Goal: Entertainment & Leisure: Browse casually

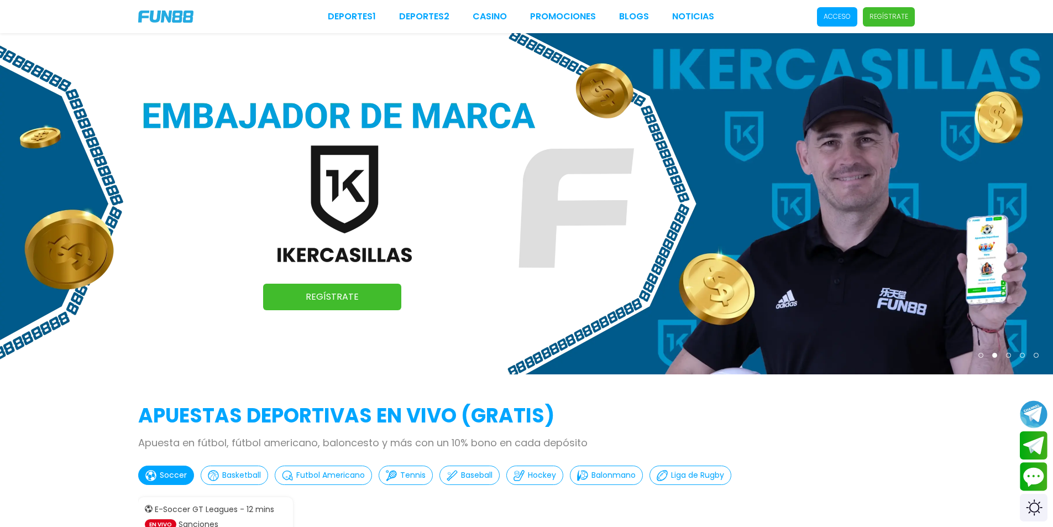
click at [838, 15] on p "Acceso" at bounding box center [837, 17] width 27 height 10
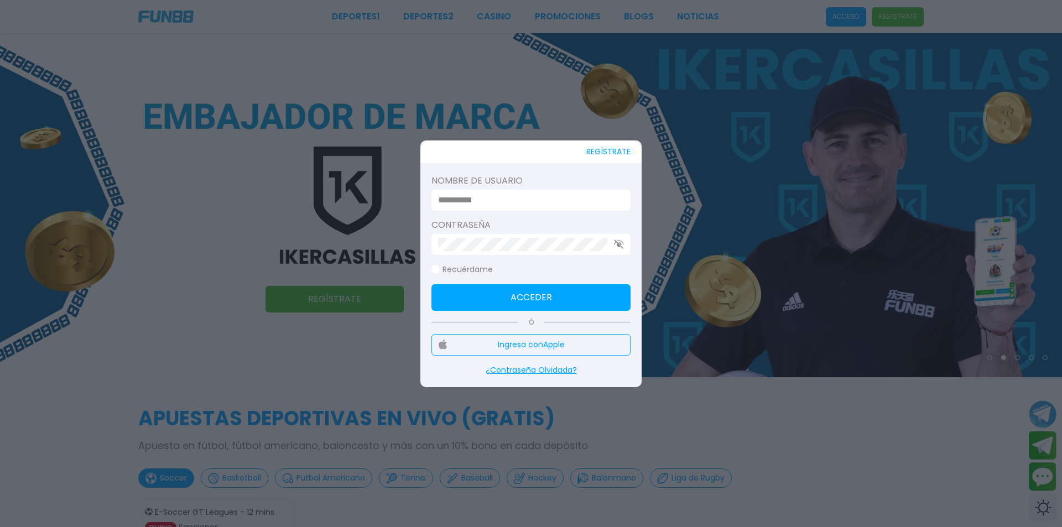
click at [603, 196] on input at bounding box center [527, 200] width 179 height 13
type input "******"
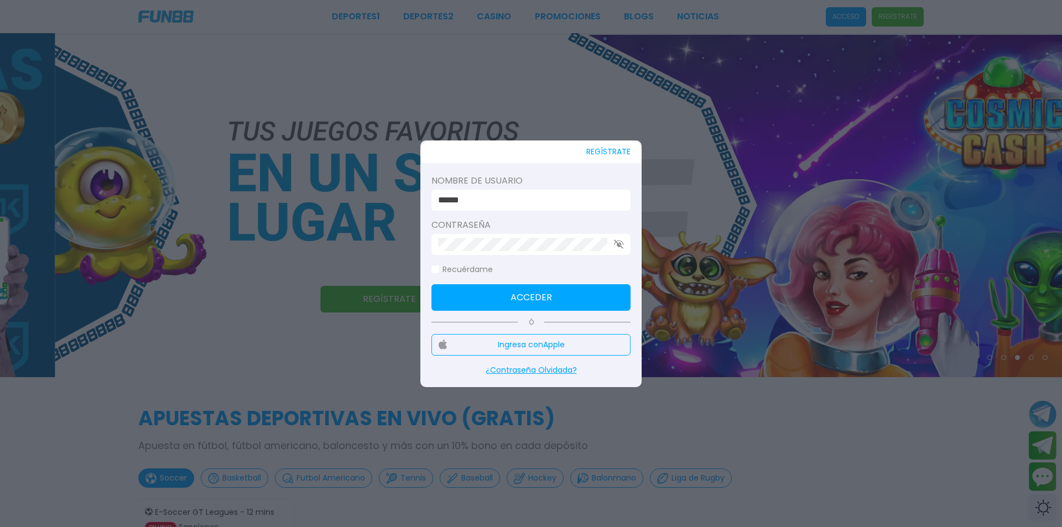
click at [503, 236] on div at bounding box center [530, 244] width 199 height 21
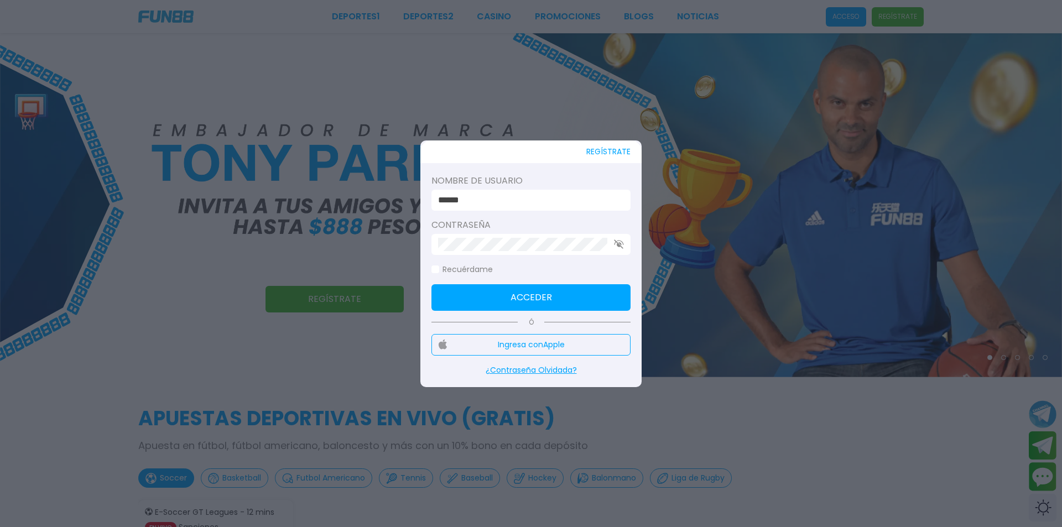
click at [509, 299] on button "Acceder" at bounding box center [530, 297] width 199 height 27
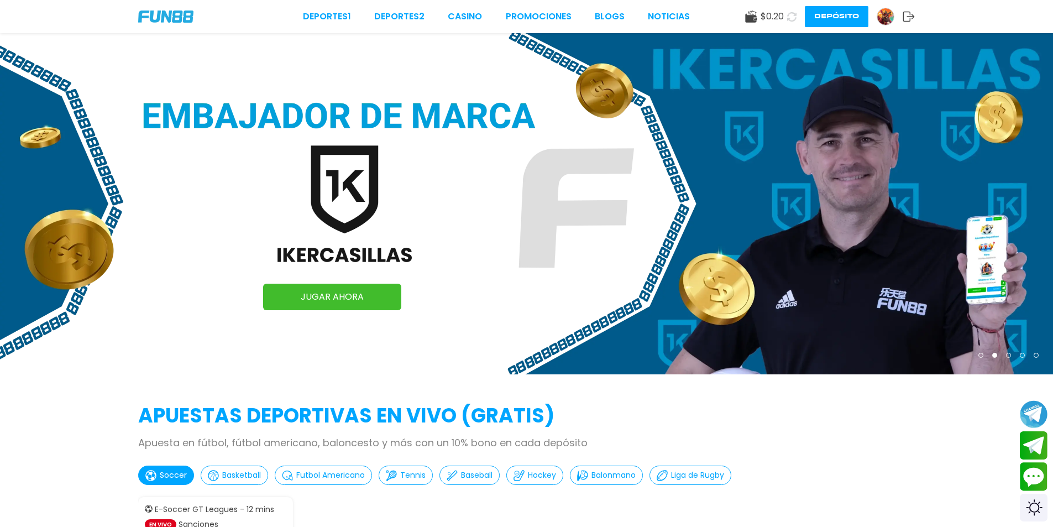
click at [764, 20] on span "$ 0.20" at bounding box center [772, 16] width 23 height 13
click at [749, 20] on use at bounding box center [751, 17] width 12 height 12
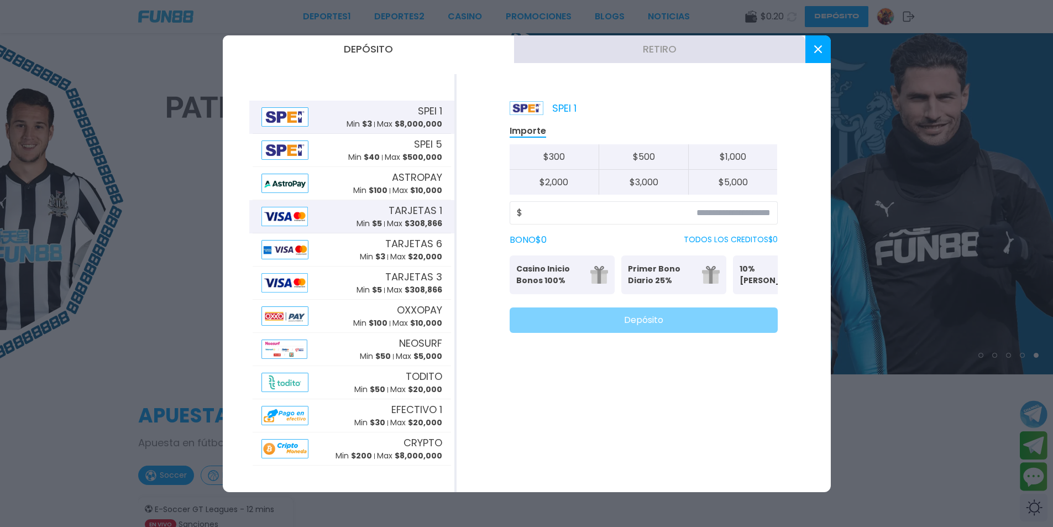
click at [423, 222] on span "$ 308,866" at bounding box center [424, 223] width 38 height 11
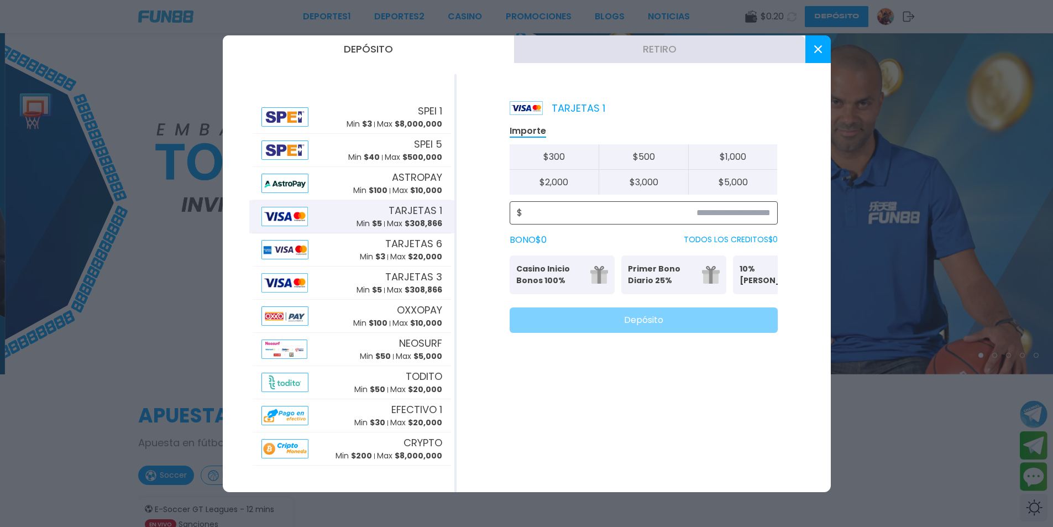
click at [678, 215] on input at bounding box center [647, 212] width 248 height 13
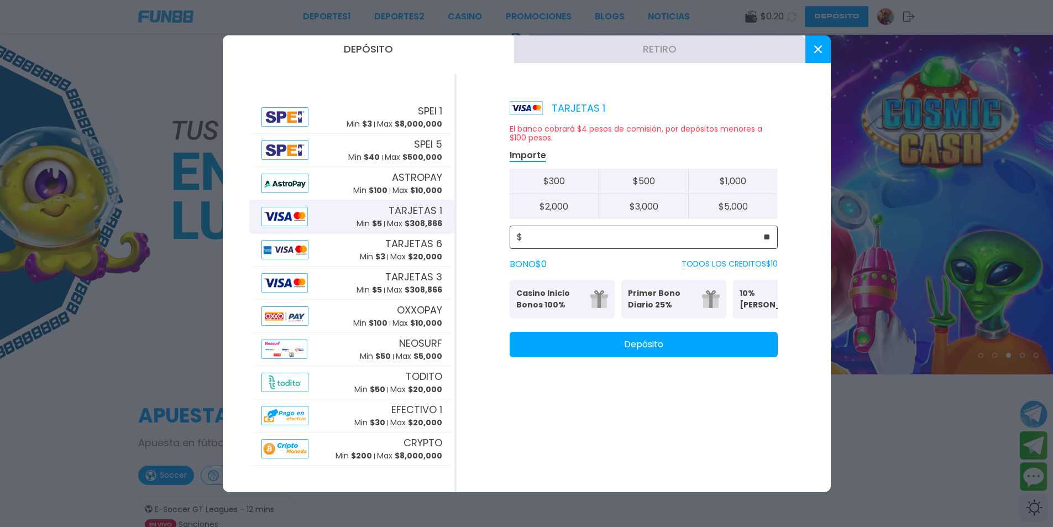
type input "**"
drag, startPoint x: 603, startPoint y: 330, endPoint x: 603, endPoint y: 338, distance: 7.7
click at [604, 331] on div "El banco cobrará $4 pesos de comisión, por depósitos menores a $100 pesos. Impo…" at bounding box center [644, 240] width 268 height 233
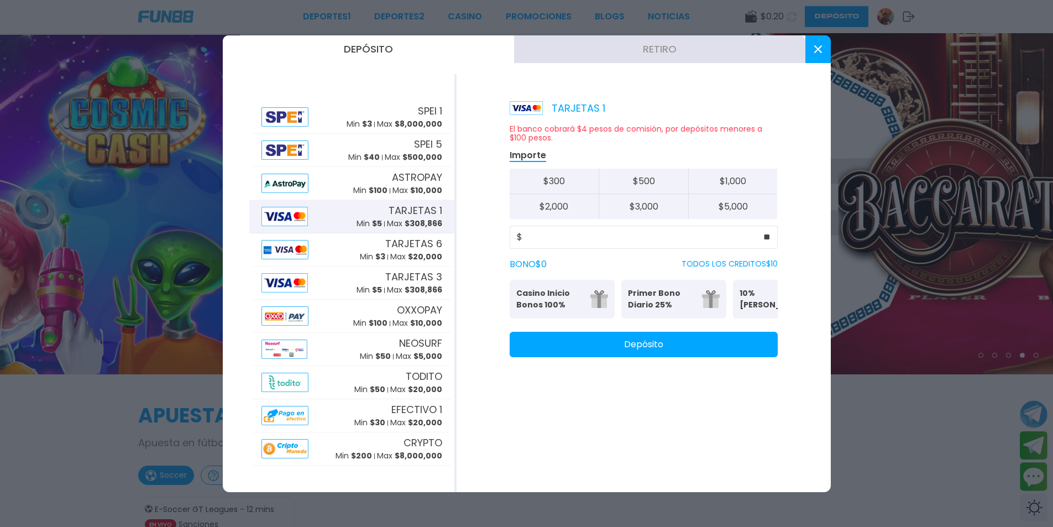
click at [596, 351] on button "Depósito" at bounding box center [644, 344] width 268 height 25
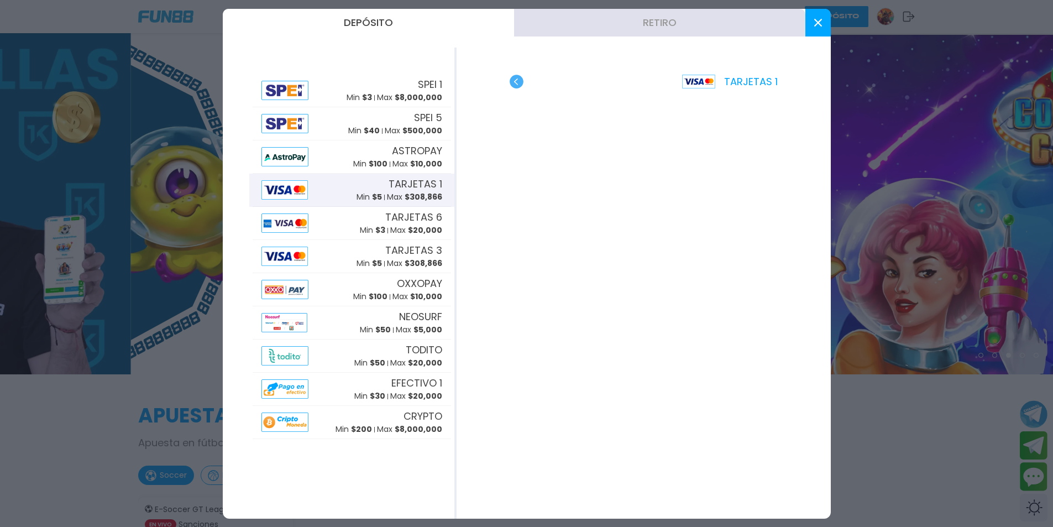
click at [513, 81] on use "button" at bounding box center [517, 82] width 14 height 14
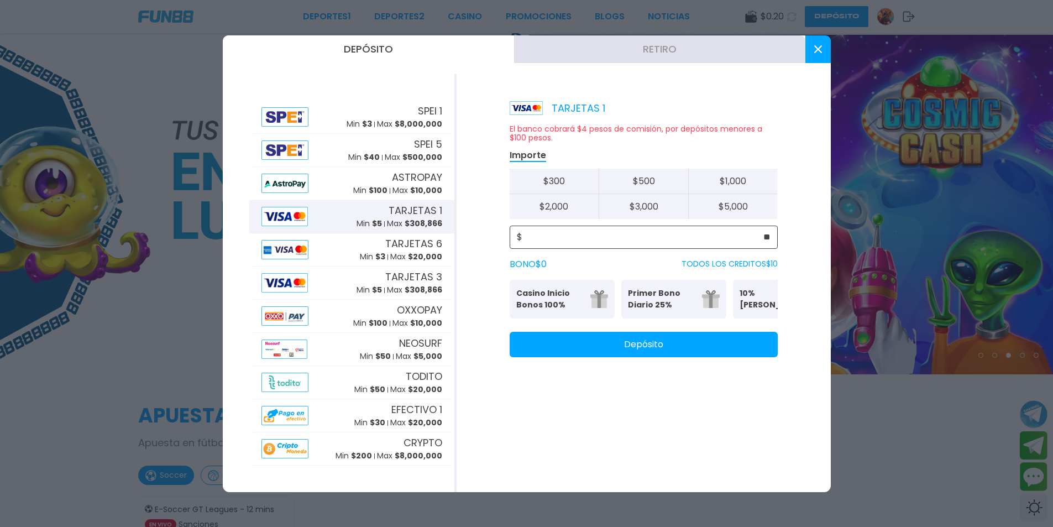
click at [769, 240] on input "**" at bounding box center [647, 237] width 248 height 13
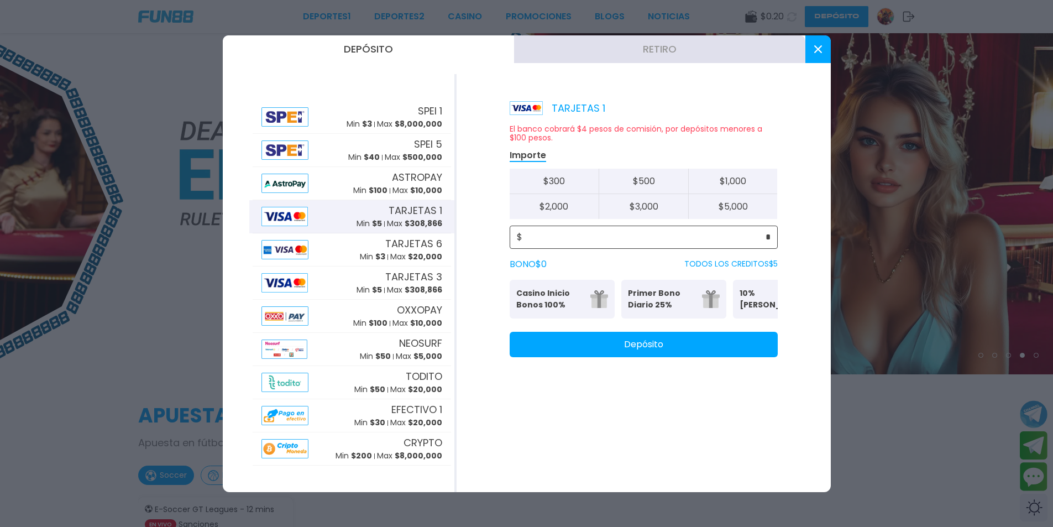
type input "*"
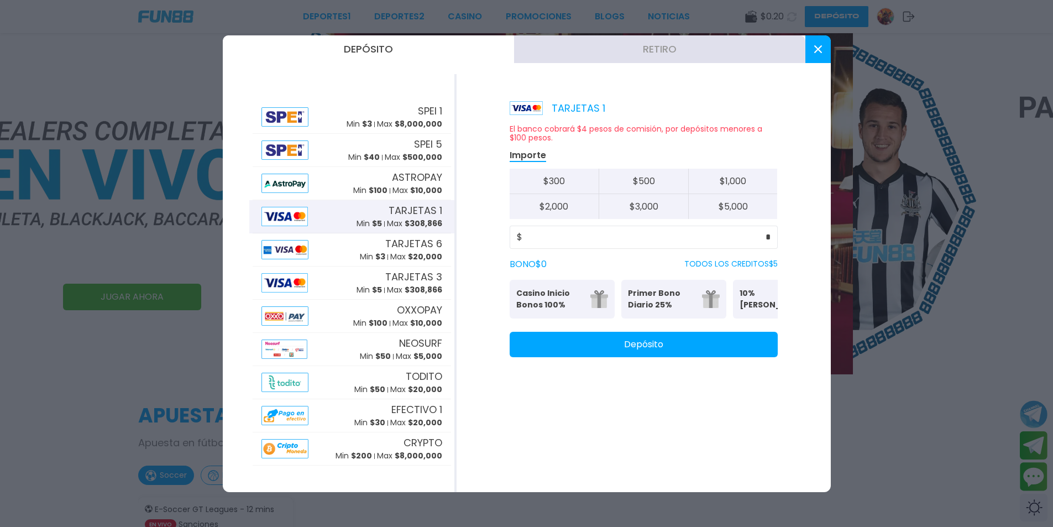
click at [691, 345] on button "Depósito" at bounding box center [644, 344] width 268 height 25
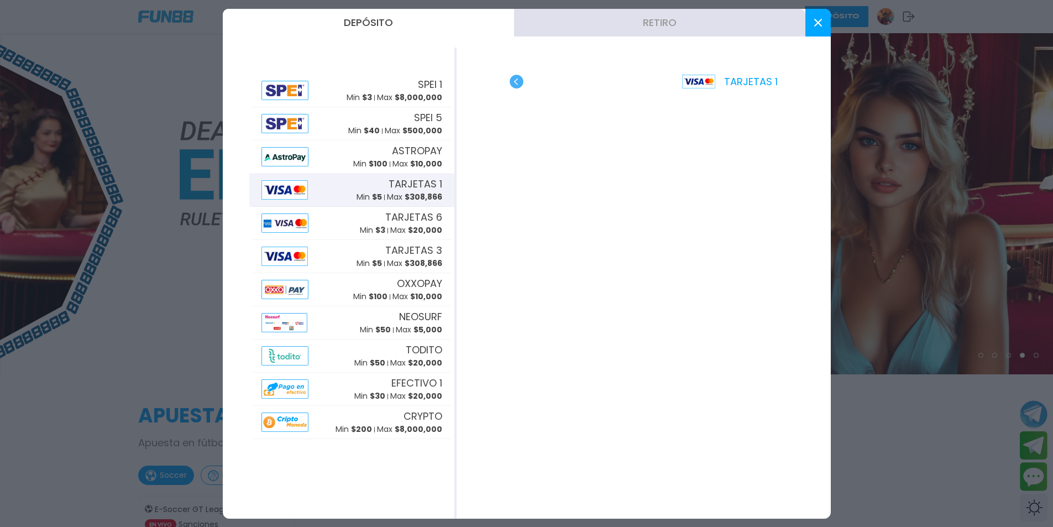
click at [812, 20] on button at bounding box center [818, 23] width 25 height 28
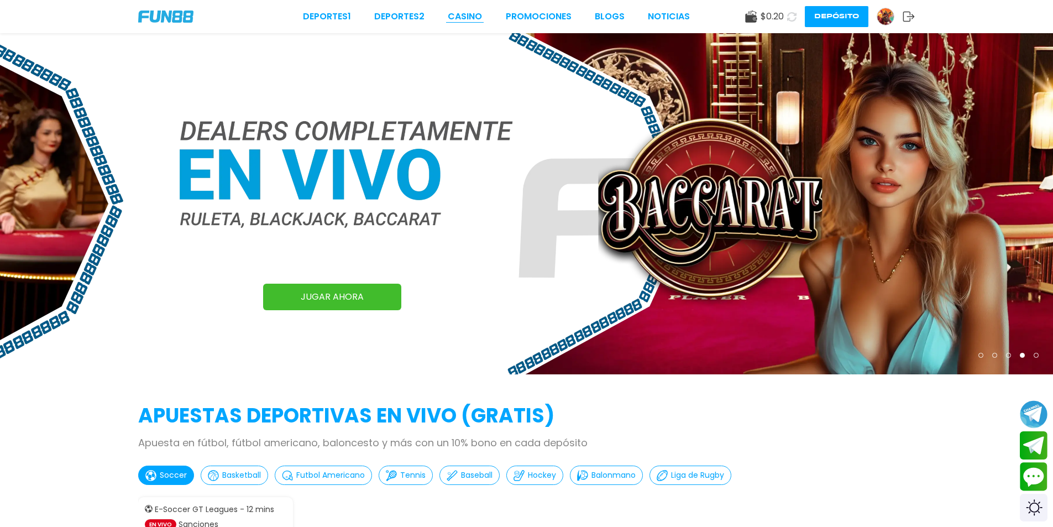
drag, startPoint x: 478, startPoint y: 25, endPoint x: 477, endPoint y: 13, distance: 12.2
click at [477, 15] on div "Deportes 1 Deportes 2 CASINO Promociones BLOGS NOTICIAS $ 0.20 Depósito" at bounding box center [526, 16] width 1053 height 33
click at [477, 13] on link "CASINO" at bounding box center [465, 16] width 34 height 13
click at [478, 13] on link "CASINO" at bounding box center [465, 16] width 34 height 13
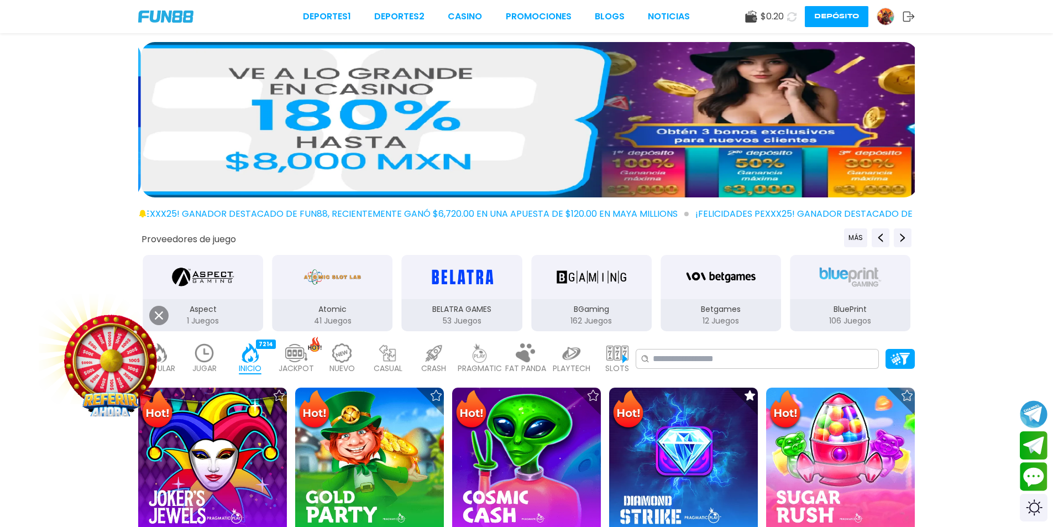
click at [153, 315] on button at bounding box center [158, 315] width 19 height 19
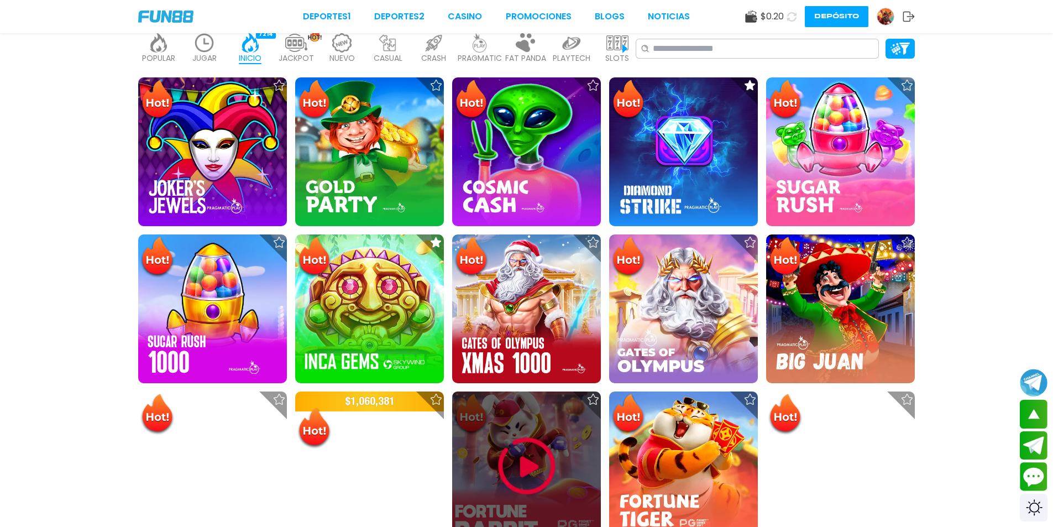
scroll to position [166, 0]
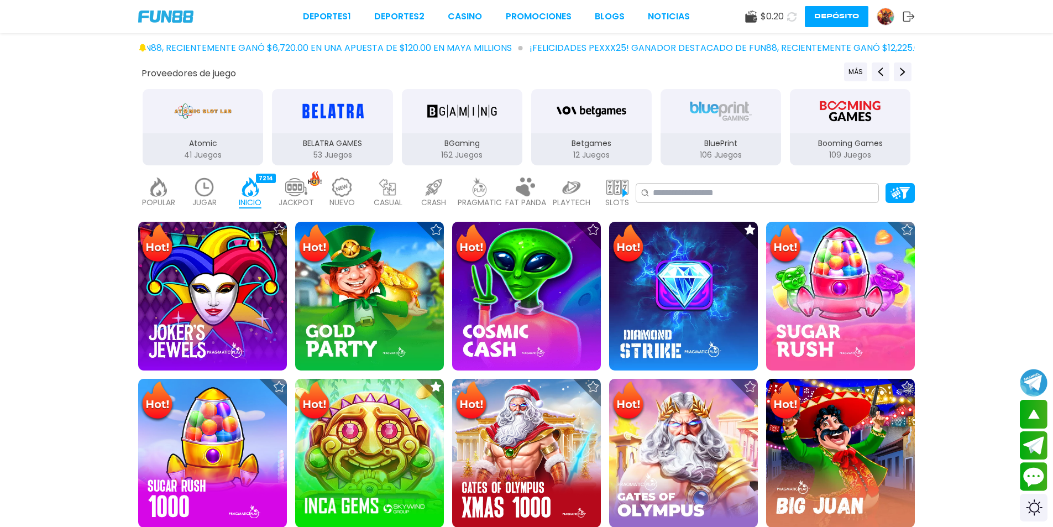
click at [199, 202] on p "JUGAR" at bounding box center [204, 203] width 24 height 12
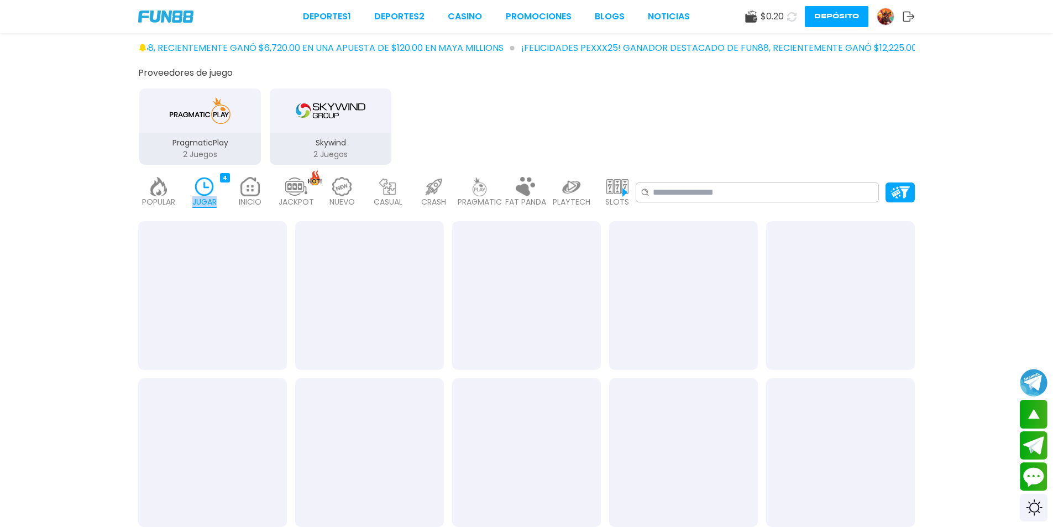
click at [199, 202] on p "JUGAR" at bounding box center [204, 202] width 24 height 12
click at [194, 191] on div "JUGAR 4" at bounding box center [204, 192] width 40 height 44
click at [195, 191] on img at bounding box center [205, 186] width 22 height 19
click at [196, 191] on img at bounding box center [205, 186] width 22 height 19
click at [219, 201] on div "JUGAR 4" at bounding box center [204, 192] width 40 height 44
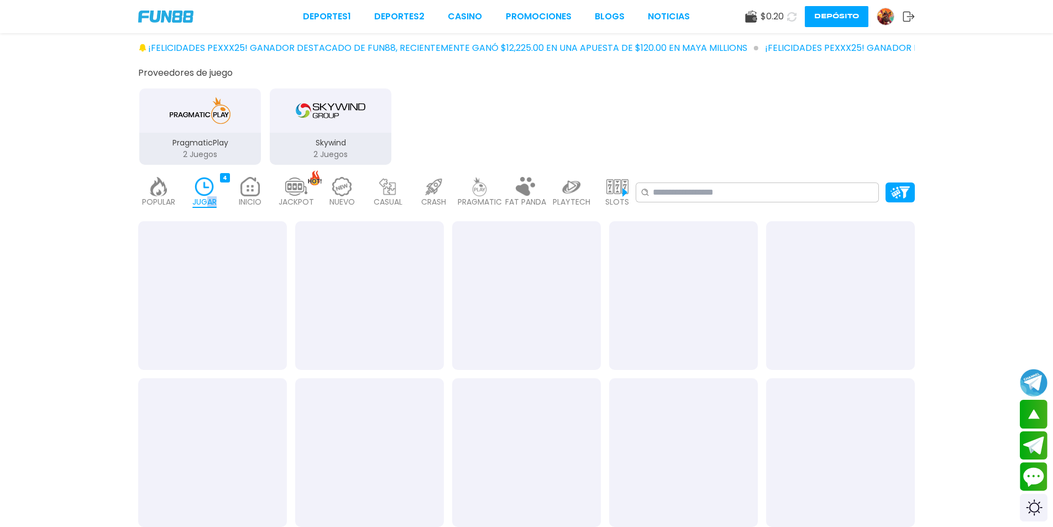
click at [215, 200] on p "JUGAR" at bounding box center [204, 202] width 24 height 12
click at [209, 199] on p "JUGAR" at bounding box center [204, 202] width 24 height 12
drag, startPoint x: 209, startPoint y: 199, endPoint x: 202, endPoint y: 192, distance: 10.2
click at [205, 196] on p "JUGAR" at bounding box center [204, 202] width 24 height 12
click at [201, 191] on img at bounding box center [205, 186] width 22 height 19
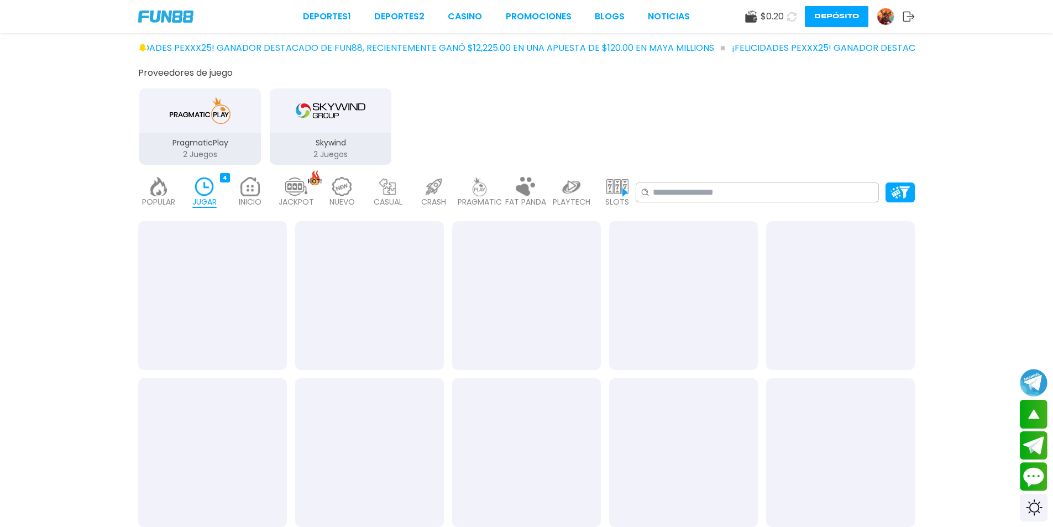
click at [203, 191] on img at bounding box center [205, 186] width 22 height 19
click at [205, 191] on img at bounding box center [205, 186] width 22 height 19
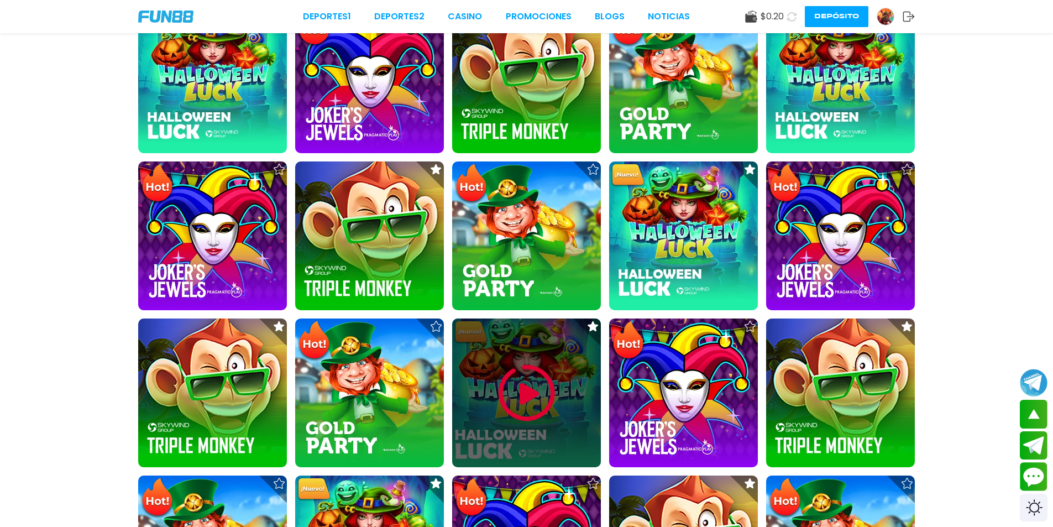
scroll to position [387, 0]
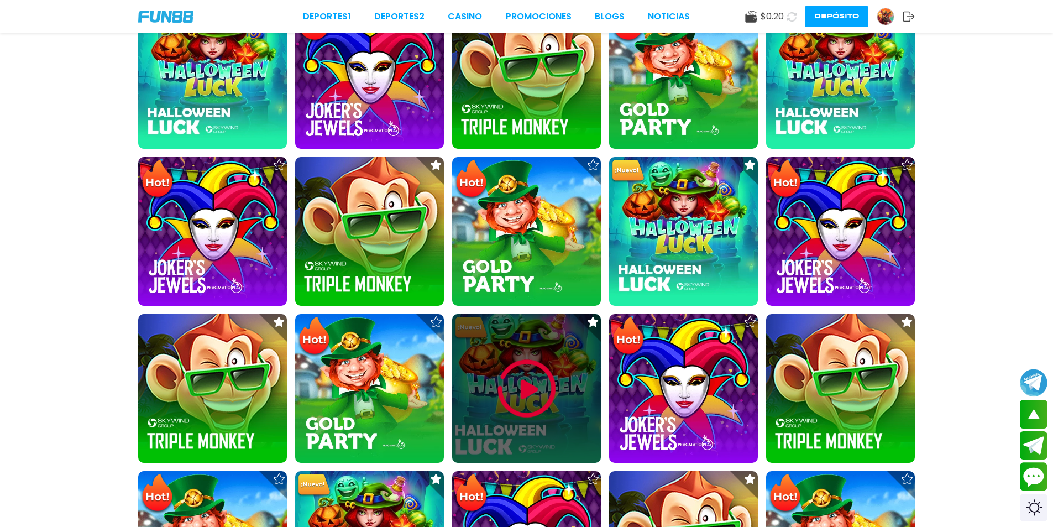
click at [534, 364] on img at bounding box center [527, 389] width 66 height 66
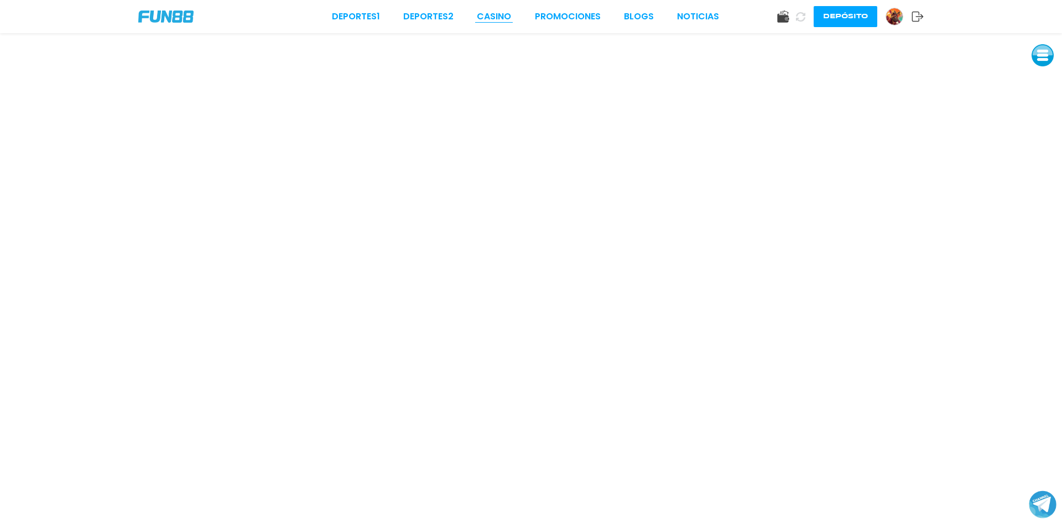
click at [487, 17] on link "CASINO" at bounding box center [494, 16] width 34 height 13
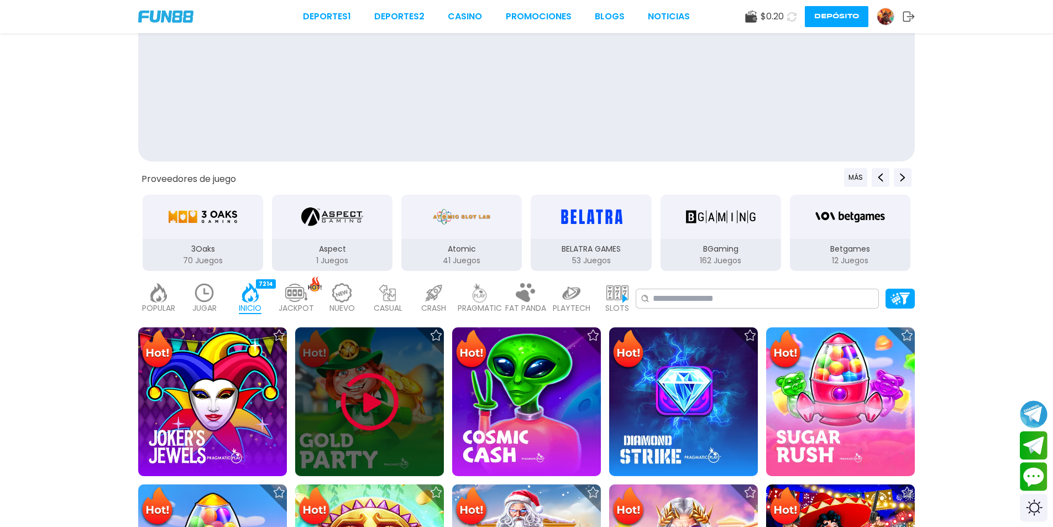
scroll to position [55, 0]
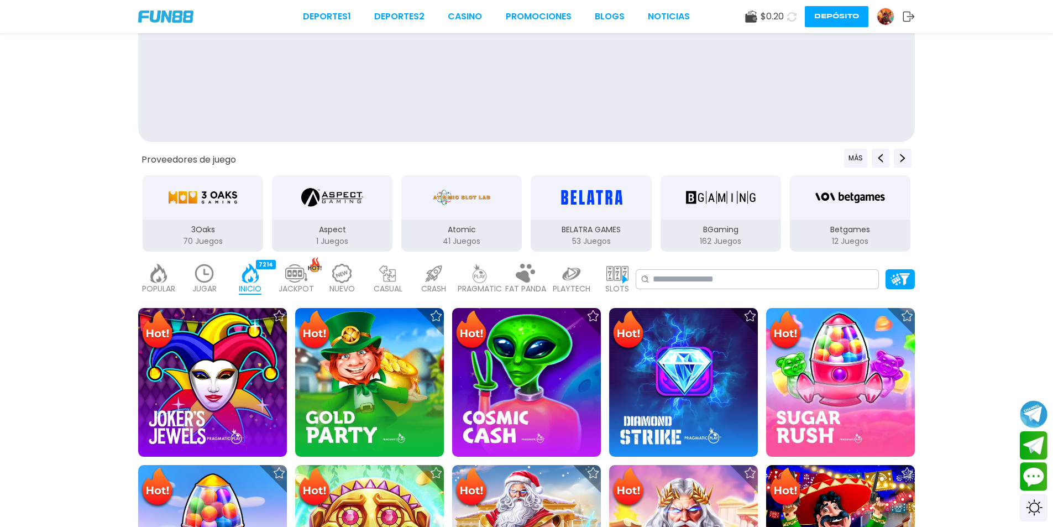
click at [211, 283] on img at bounding box center [205, 273] width 22 height 19
click at [211, 283] on div "JUGAR 4" at bounding box center [204, 279] width 40 height 44
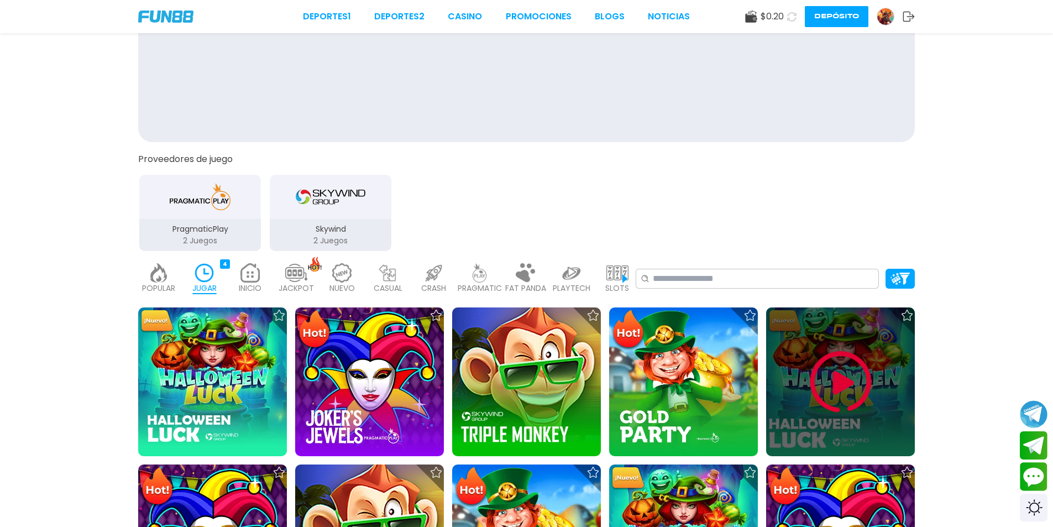
click at [858, 367] on img at bounding box center [841, 382] width 66 height 66
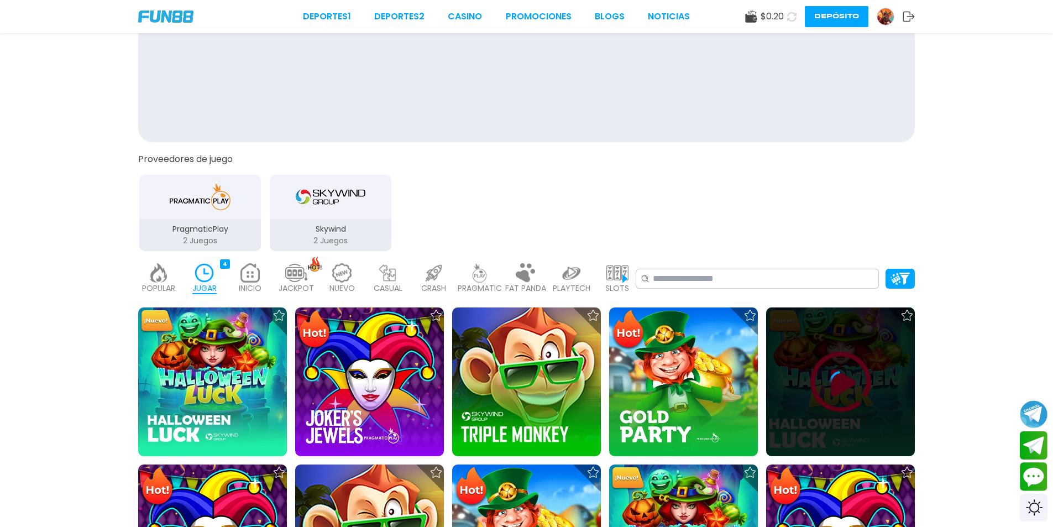
click at [851, 399] on div at bounding box center [840, 381] width 149 height 149
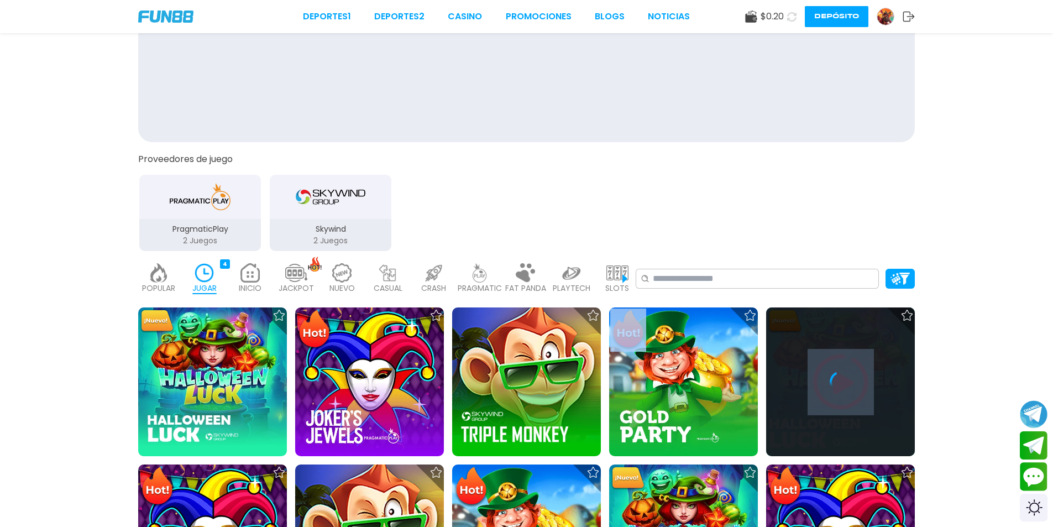
click at [850, 399] on div at bounding box center [840, 381] width 149 height 149
click at [856, 402] on div at bounding box center [840, 381] width 149 height 149
click at [855, 400] on div at bounding box center [840, 381] width 149 height 149
click at [853, 398] on div at bounding box center [840, 381] width 149 height 149
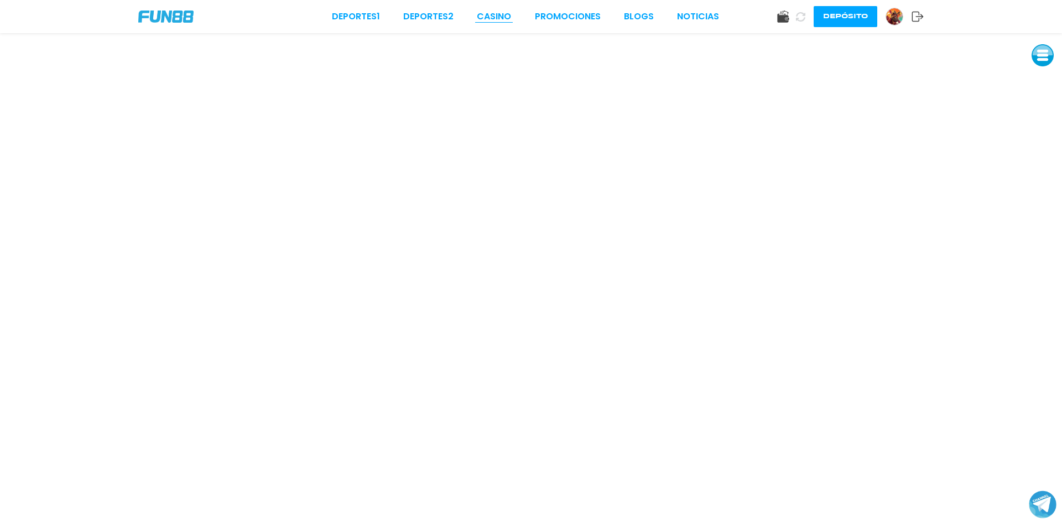
click at [495, 19] on div "Deportes 1 Deportes 2 CASINO Promociones BLOGS NOTICIAS Depósito" at bounding box center [531, 16] width 1062 height 33
click at [495, 18] on link "CASINO" at bounding box center [494, 16] width 34 height 13
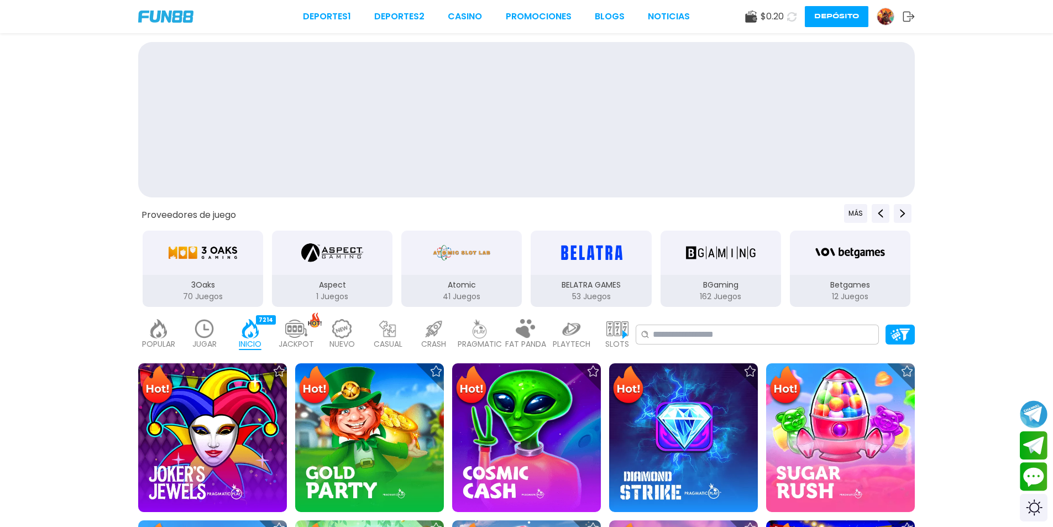
drag, startPoint x: 216, startPoint y: 346, endPoint x: 208, endPoint y: 338, distance: 11.0
click at [211, 340] on p "JUGAR" at bounding box center [204, 344] width 24 height 12
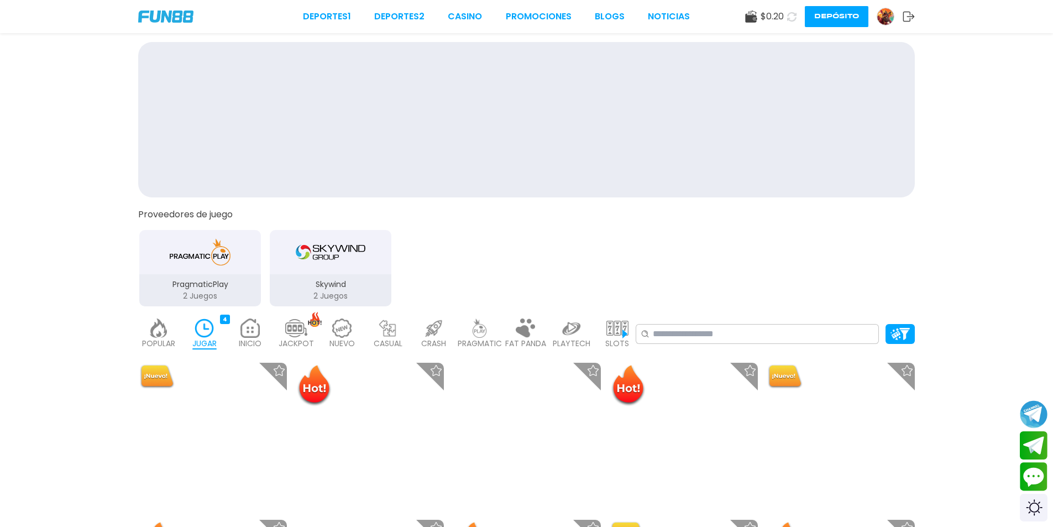
click at [207, 337] on img at bounding box center [205, 328] width 22 height 19
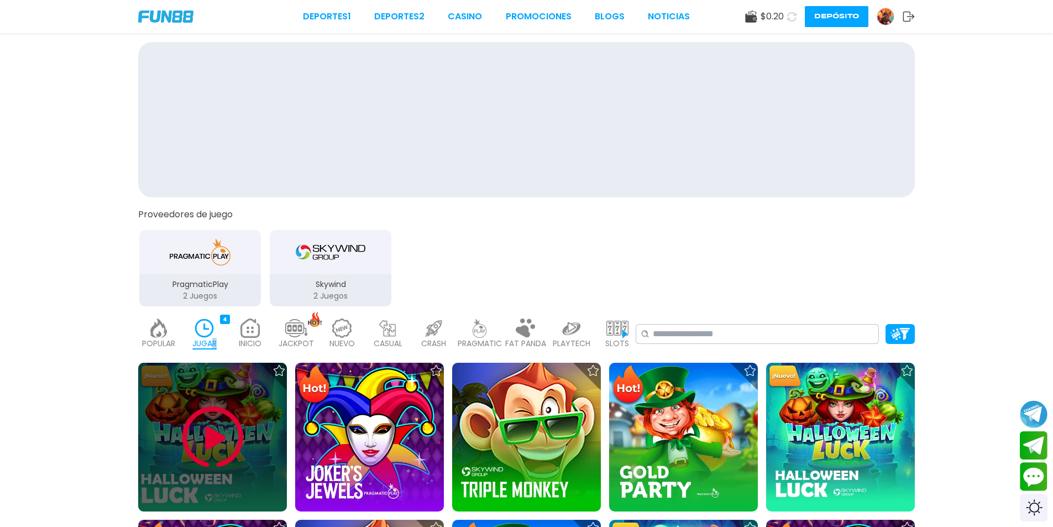
click at [232, 434] on img at bounding box center [213, 437] width 66 height 66
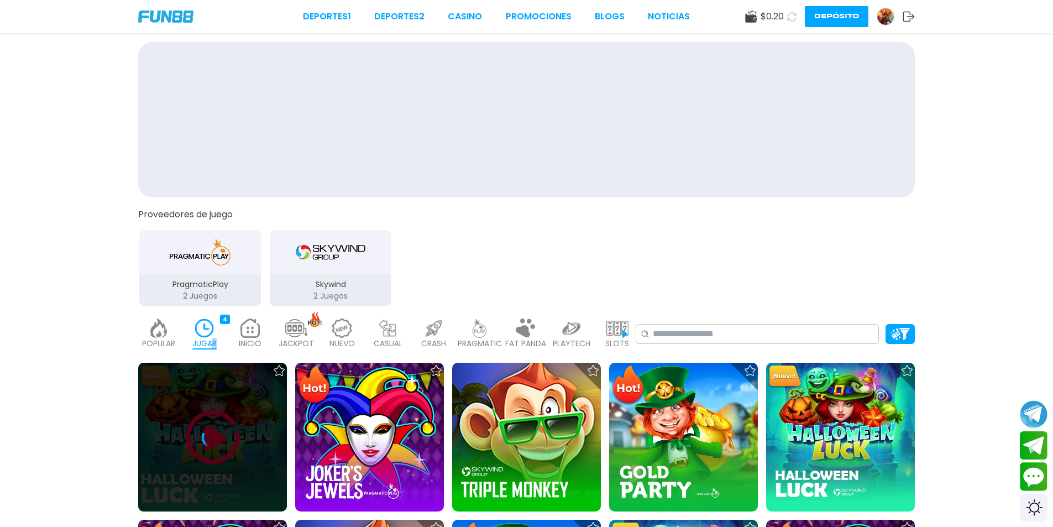
click at [232, 434] on div at bounding box center [212, 437] width 149 height 22
click at [233, 430] on div at bounding box center [212, 437] width 149 height 22
click at [232, 428] on div at bounding box center [212, 437] width 149 height 22
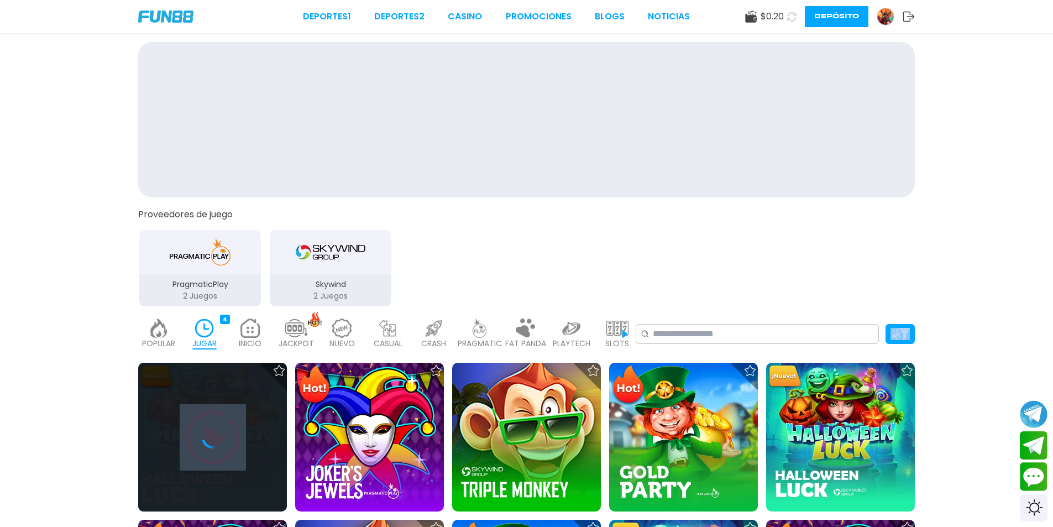
click at [232, 428] on div at bounding box center [212, 437] width 149 height 22
click at [234, 427] on div at bounding box center [212, 437] width 149 height 22
click at [234, 426] on div at bounding box center [212, 437] width 149 height 22
click at [237, 428] on div at bounding box center [212, 437] width 149 height 22
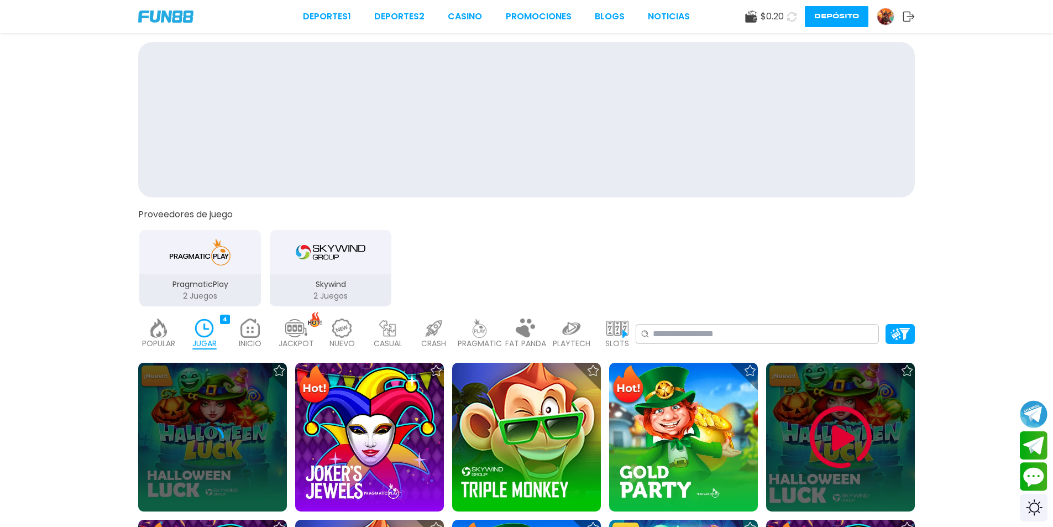
click at [865, 446] on img at bounding box center [841, 437] width 66 height 66
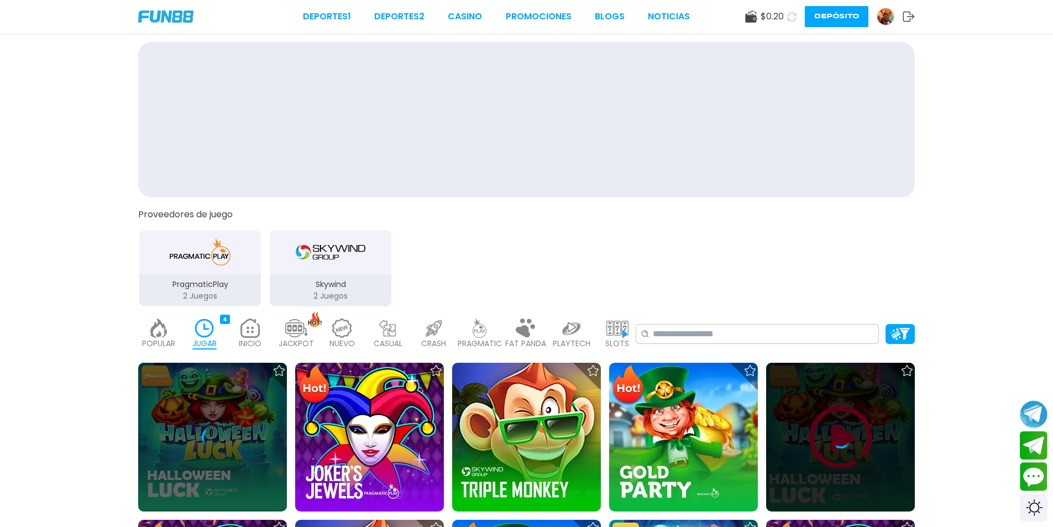
click at [863, 444] on div at bounding box center [840, 437] width 149 height 22
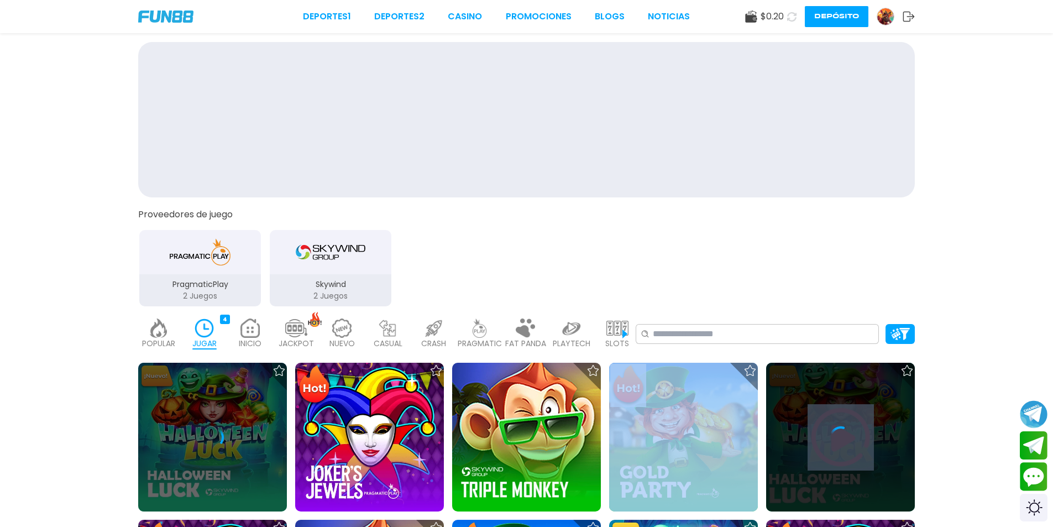
click at [844, 424] on div at bounding box center [840, 437] width 149 height 149
click at [845, 425] on div at bounding box center [840, 437] width 149 height 149
click at [847, 441] on icon at bounding box center [841, 437] width 22 height 22
click at [847, 440] on icon at bounding box center [841, 437] width 22 height 22
click at [848, 439] on icon at bounding box center [841, 437] width 22 height 22
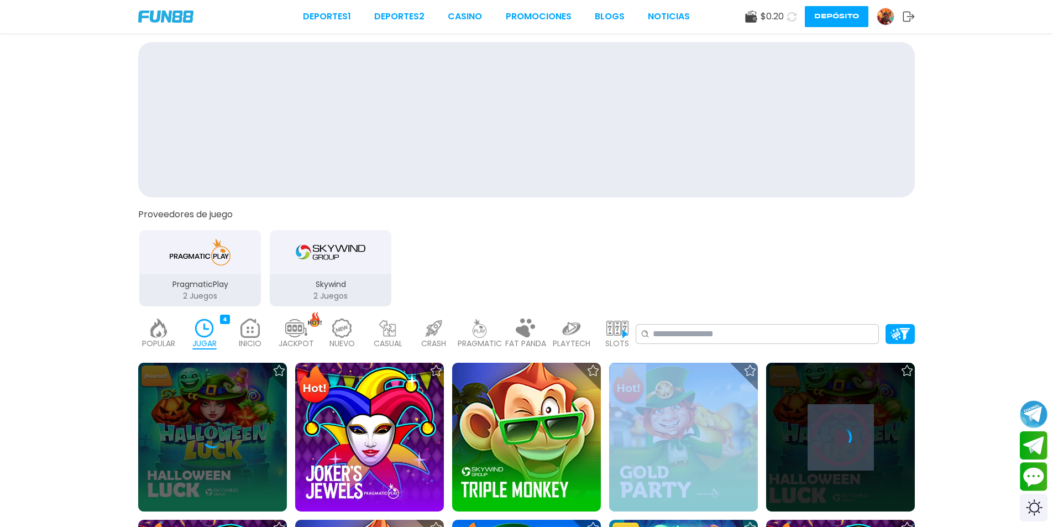
drag, startPoint x: 845, startPoint y: 435, endPoint x: 770, endPoint y: 418, distance: 77.7
click at [844, 435] on icon at bounding box center [841, 437] width 22 height 22
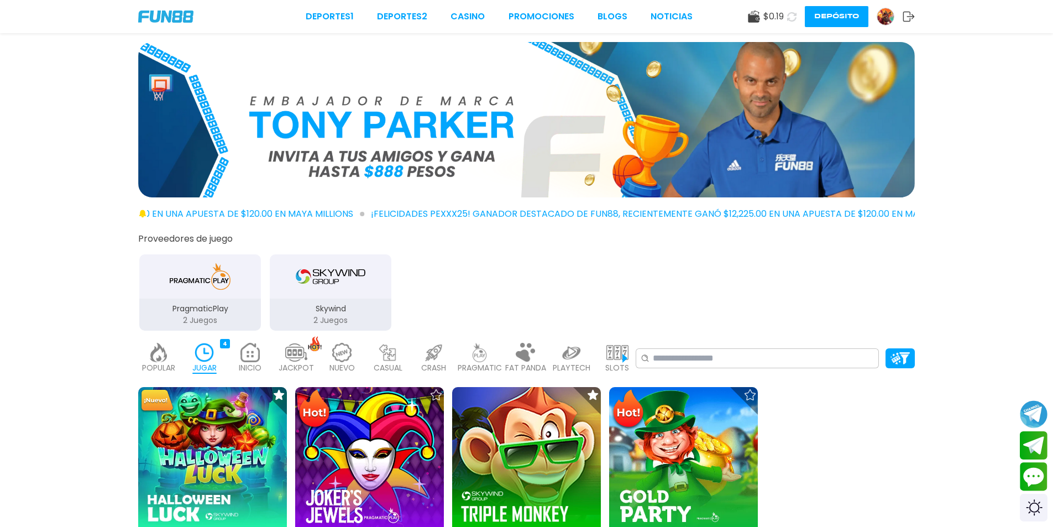
click at [202, 361] on img at bounding box center [205, 352] width 22 height 19
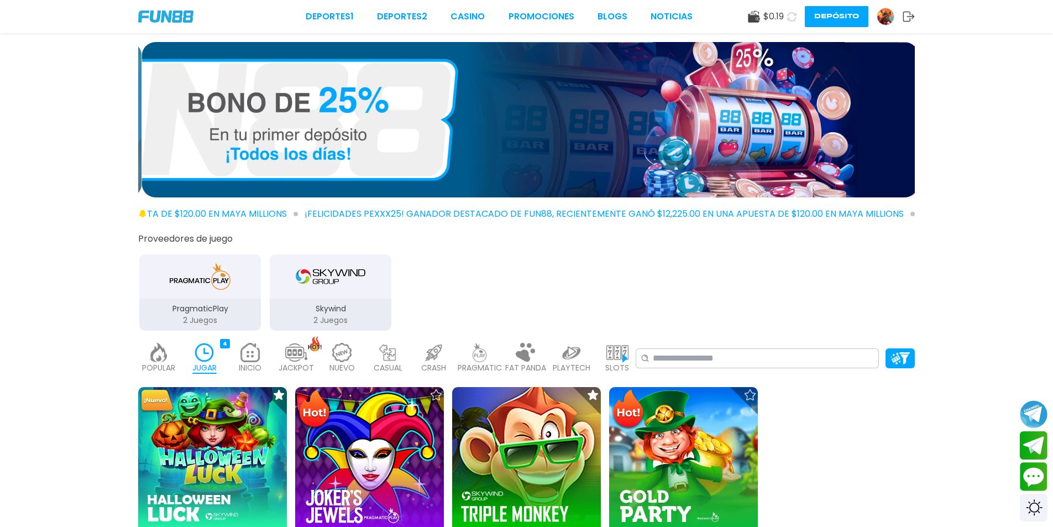
click at [201, 365] on p "JUGAR" at bounding box center [204, 368] width 24 height 12
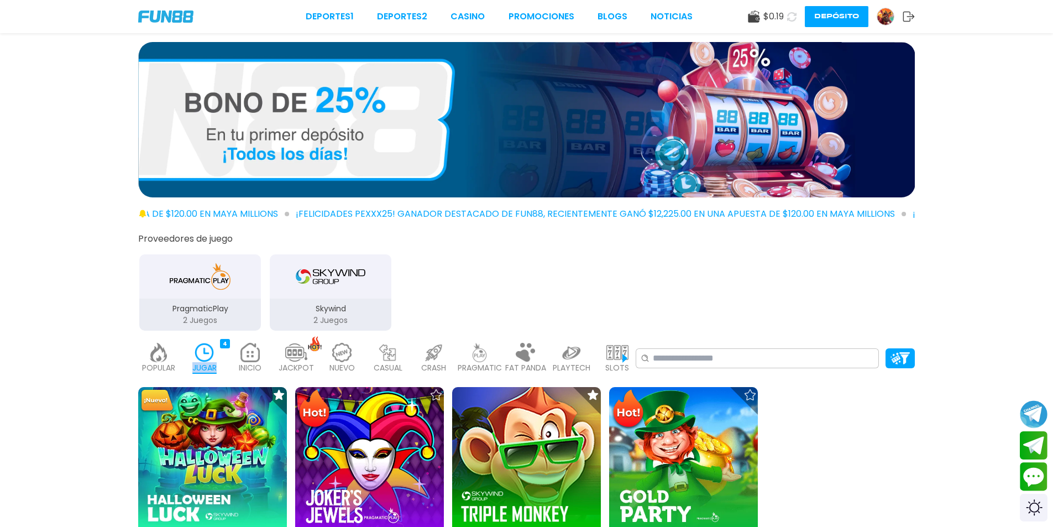
click at [202, 363] on p "JUGAR" at bounding box center [204, 368] width 24 height 12
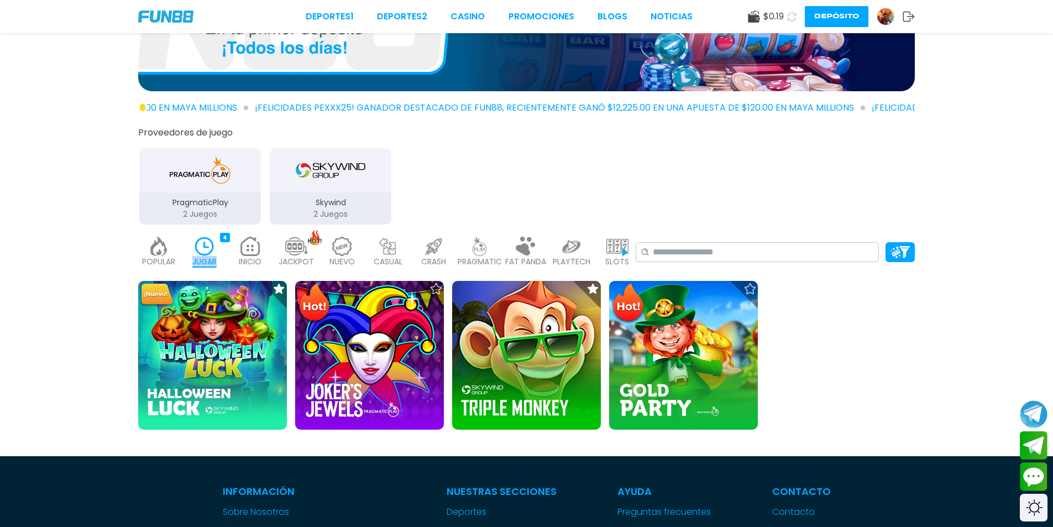
scroll to position [111, 0]
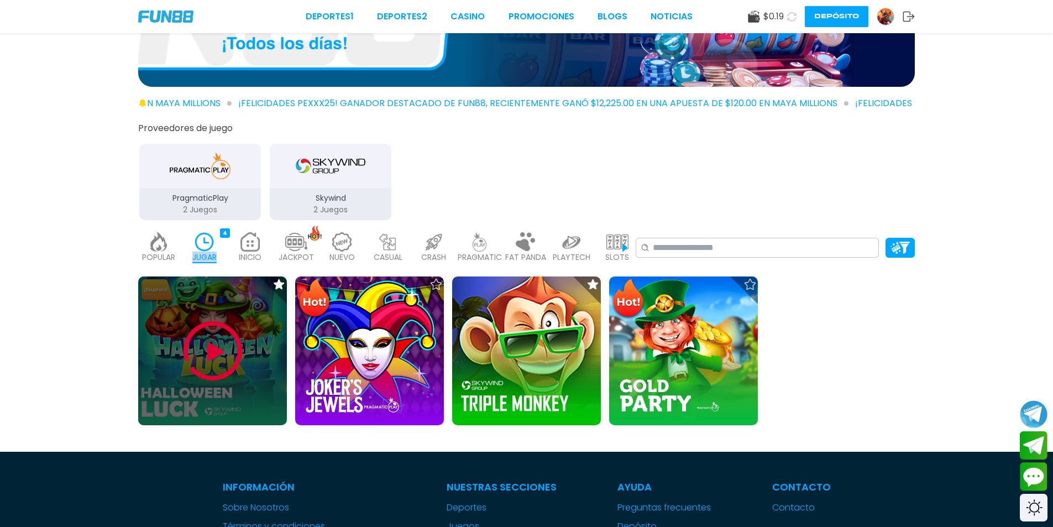
click at [226, 333] on img at bounding box center [213, 351] width 66 height 66
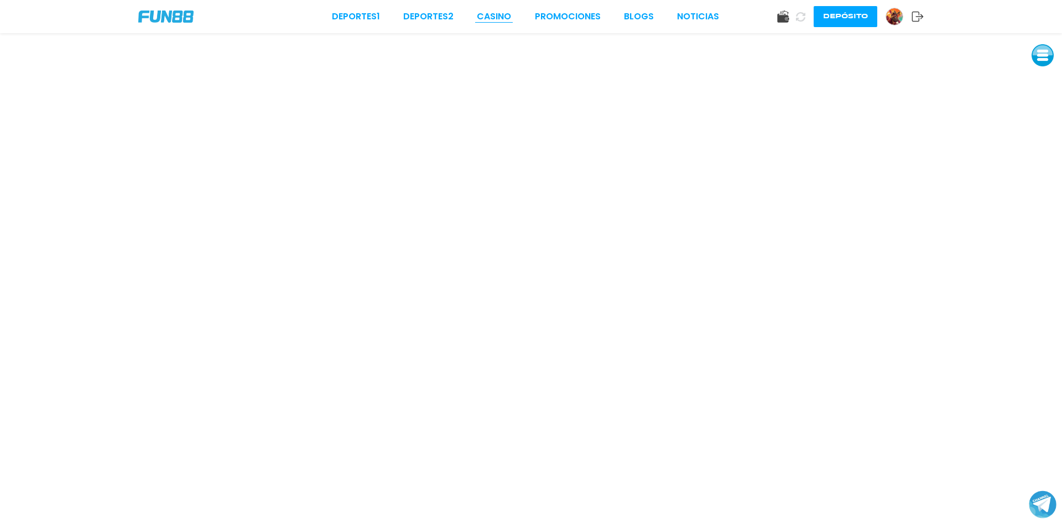
click at [491, 20] on link "CASINO" at bounding box center [494, 16] width 34 height 13
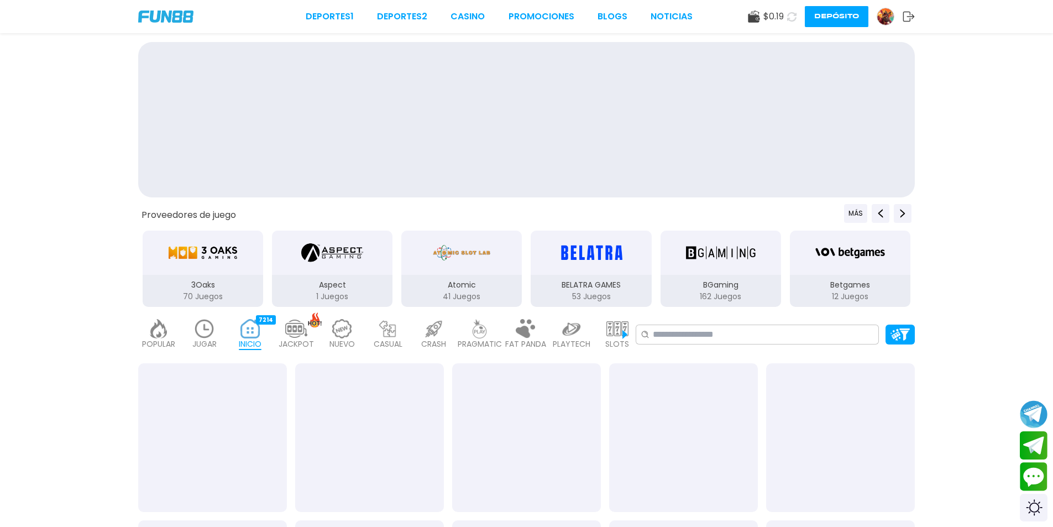
click at [205, 340] on p "JUGAR" at bounding box center [204, 344] width 24 height 12
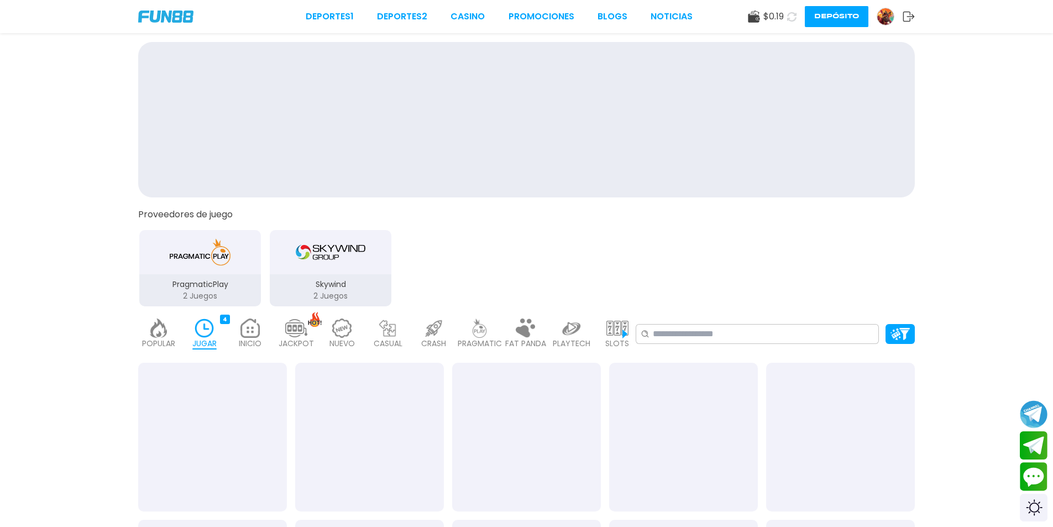
click at [214, 342] on p "JUGAR" at bounding box center [204, 344] width 24 height 12
click at [216, 341] on p "JUGAR" at bounding box center [204, 344] width 24 height 12
click at [468, 23] on link "CASINO" at bounding box center [468, 16] width 34 height 13
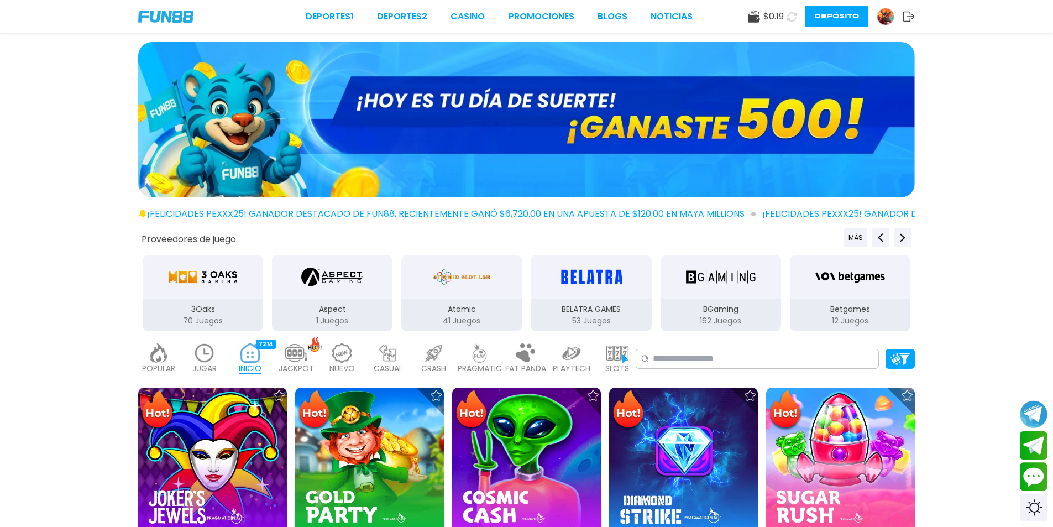
drag, startPoint x: 200, startPoint y: 369, endPoint x: 206, endPoint y: 364, distance: 8.3
click at [203, 366] on p "JUGAR" at bounding box center [204, 369] width 24 height 12
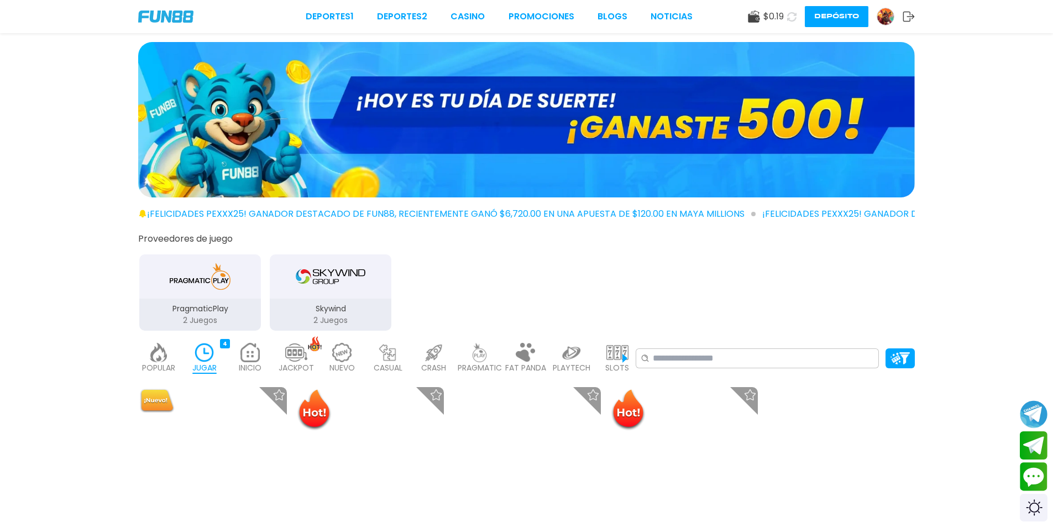
click at [207, 364] on p "JUGAR" at bounding box center [204, 368] width 24 height 12
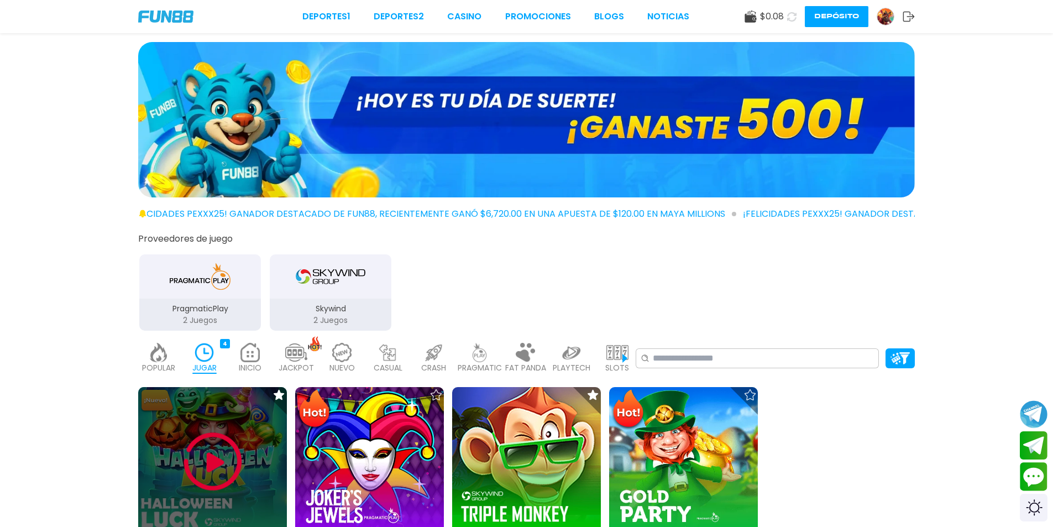
click at [208, 449] on img at bounding box center [213, 462] width 66 height 66
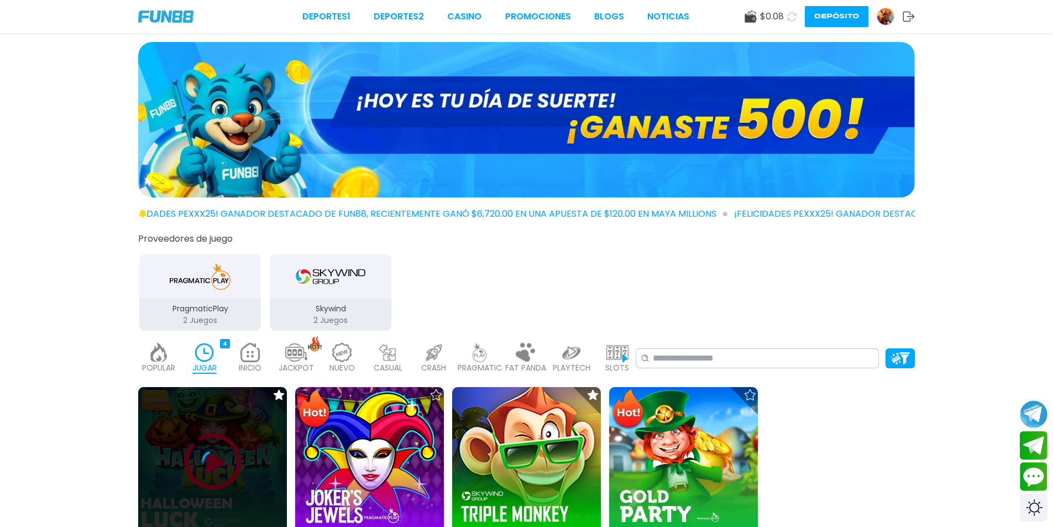
click at [219, 447] on div at bounding box center [212, 461] width 149 height 149
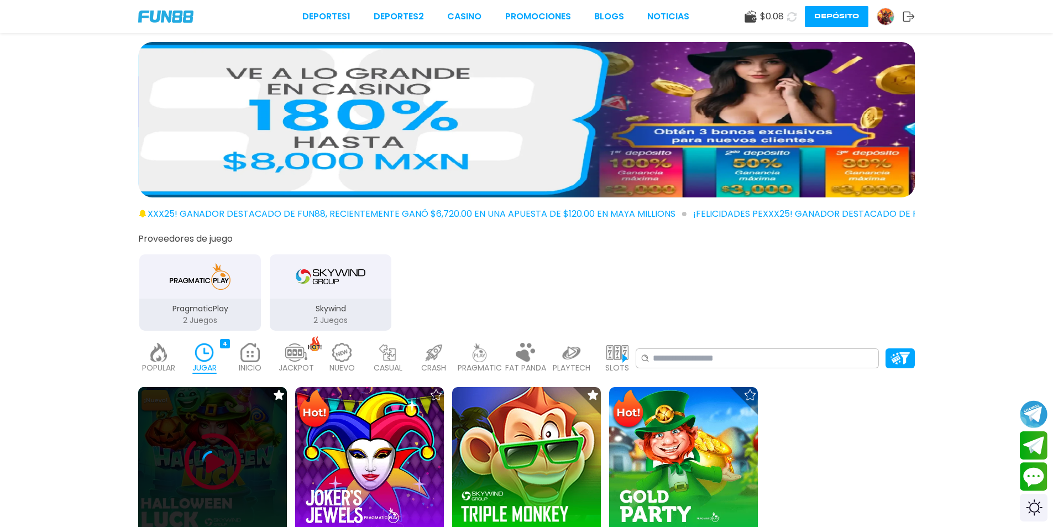
drag, startPoint x: 196, startPoint y: 495, endPoint x: 197, endPoint y: 489, distance: 6.3
click at [195, 493] on div at bounding box center [212, 461] width 149 height 149
click at [205, 488] on div at bounding box center [212, 461] width 149 height 149
click at [226, 492] on div at bounding box center [212, 461] width 149 height 149
drag, startPoint x: 221, startPoint y: 447, endPoint x: 228, endPoint y: 445, distance: 7.0
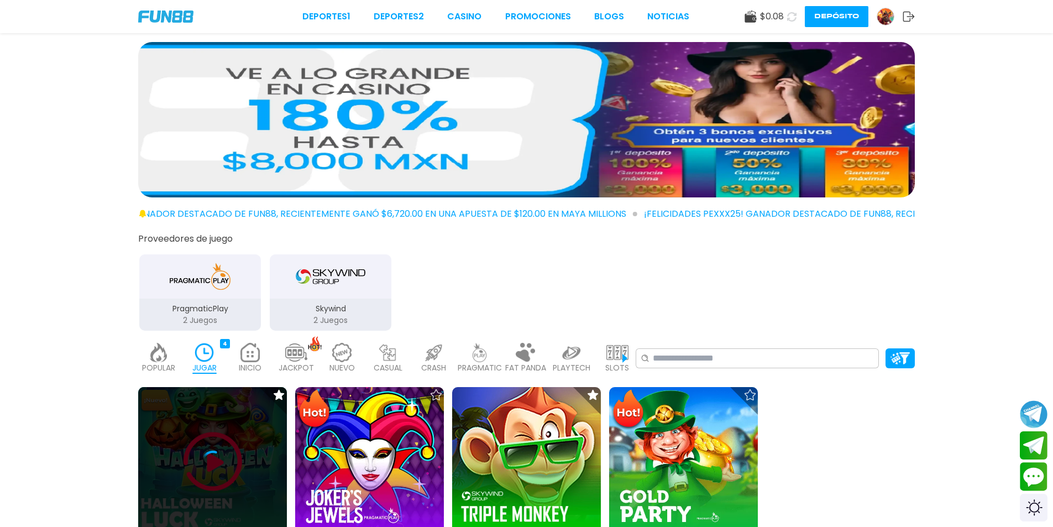
click at [221, 446] on div at bounding box center [212, 461] width 149 height 149
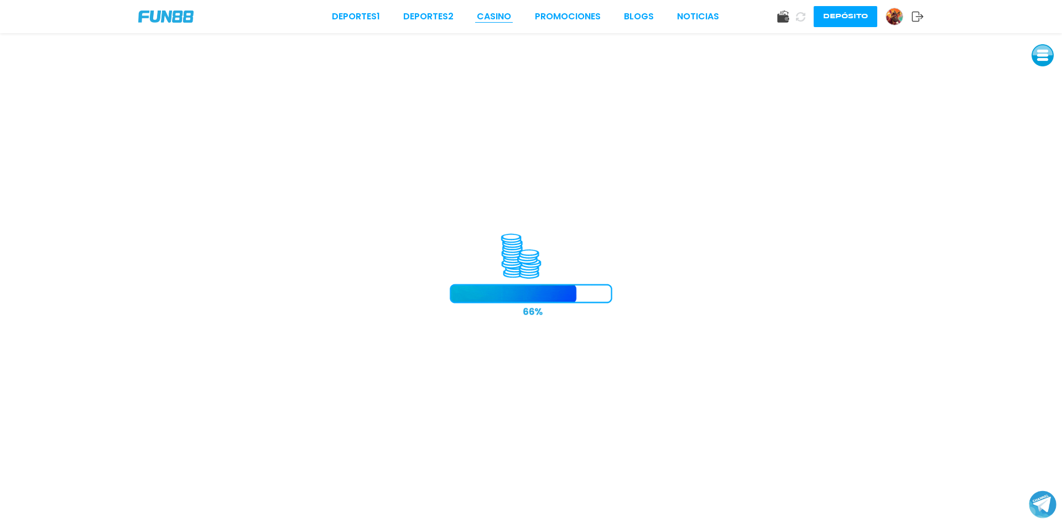
drag, startPoint x: 487, startPoint y: 24, endPoint x: 489, endPoint y: 18, distance: 6.5
click at [487, 22] on div "Deportes 1 Deportes 2 CASINO Promociones BLOGS NOTICIAS Depósito" at bounding box center [531, 16] width 1062 height 33
click at [489, 18] on link "CASINO" at bounding box center [494, 16] width 34 height 13
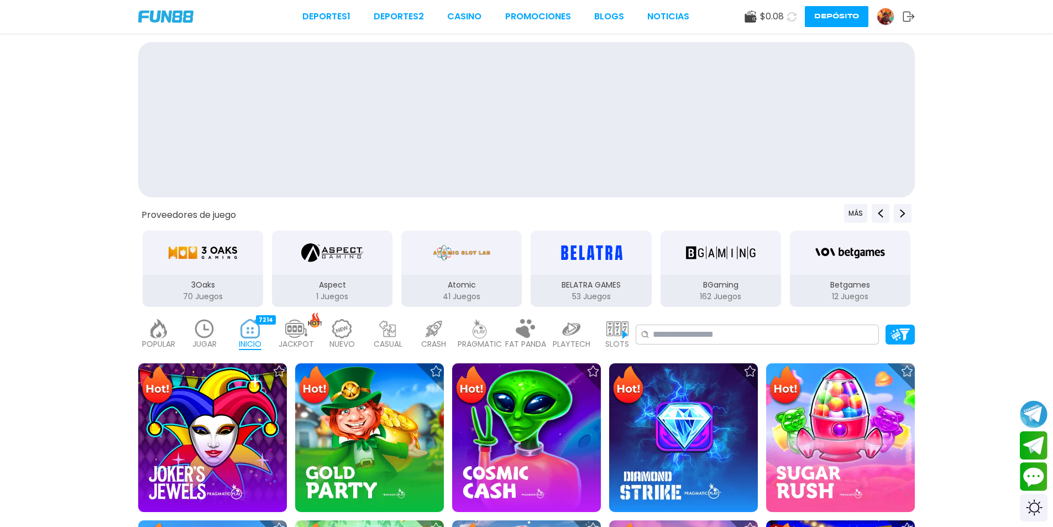
drag, startPoint x: 189, startPoint y: 332, endPoint x: 196, endPoint y: 333, distance: 6.7
click at [196, 333] on div "JUGAR 4" at bounding box center [204, 334] width 40 height 44
click at [197, 333] on img at bounding box center [205, 328] width 22 height 19
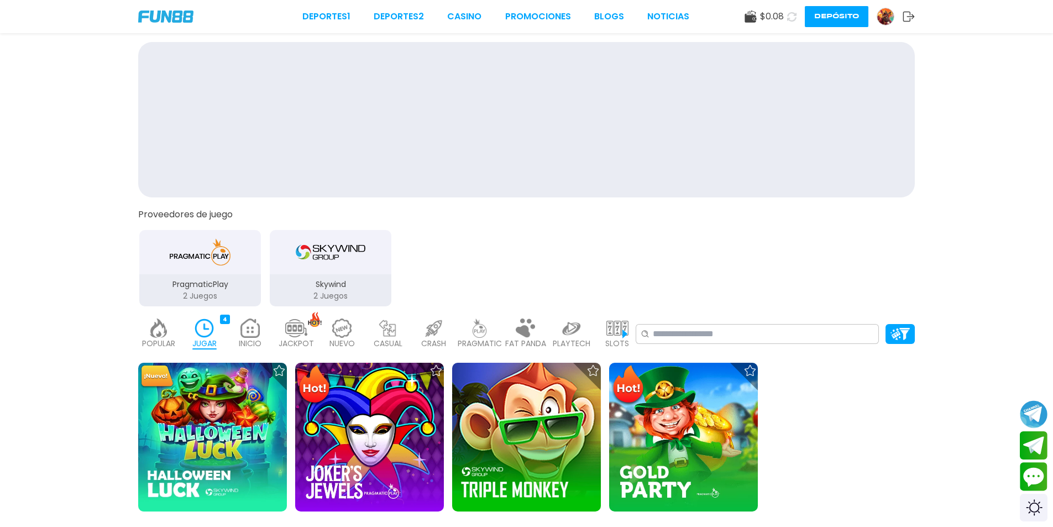
click at [208, 332] on img at bounding box center [205, 328] width 22 height 19
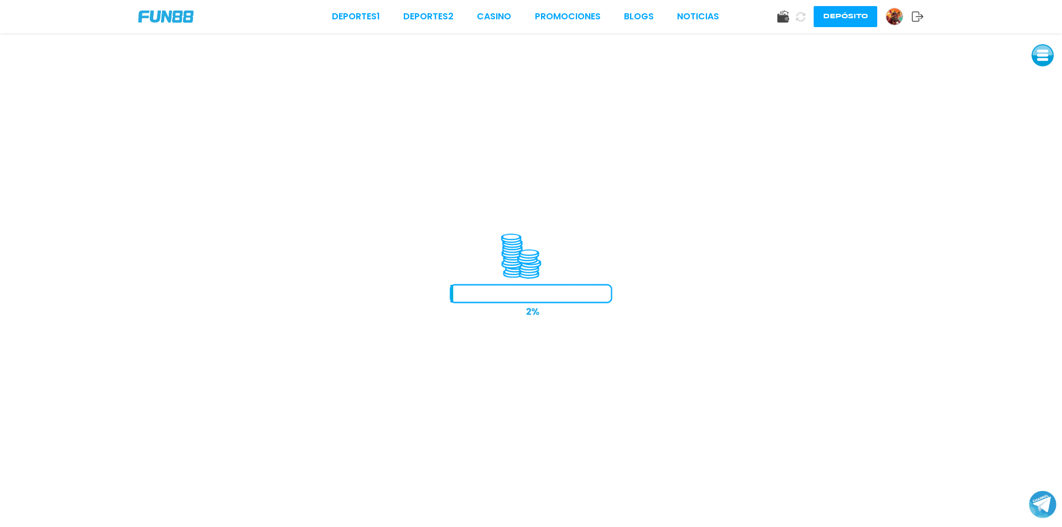
click at [494, 9] on div "Deportes 1 Deportes 2 CASINO Promociones BLOGS NOTICIAS Depósito" at bounding box center [531, 16] width 1062 height 33
click at [494, 11] on link "CASINO" at bounding box center [494, 16] width 34 height 13
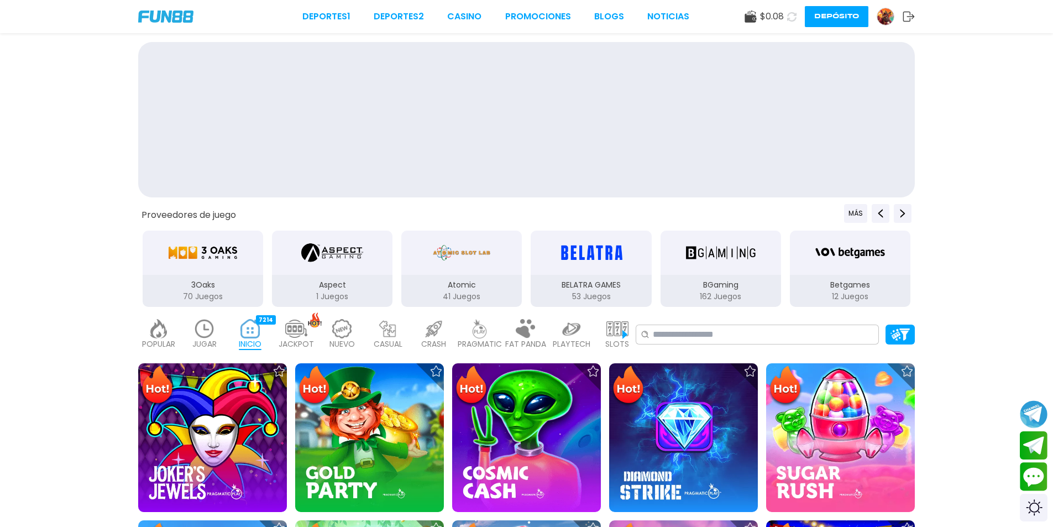
drag, startPoint x: 202, startPoint y: 319, endPoint x: 202, endPoint y: 325, distance: 6.1
click at [202, 323] on div "JUGAR 4" at bounding box center [204, 334] width 40 height 44
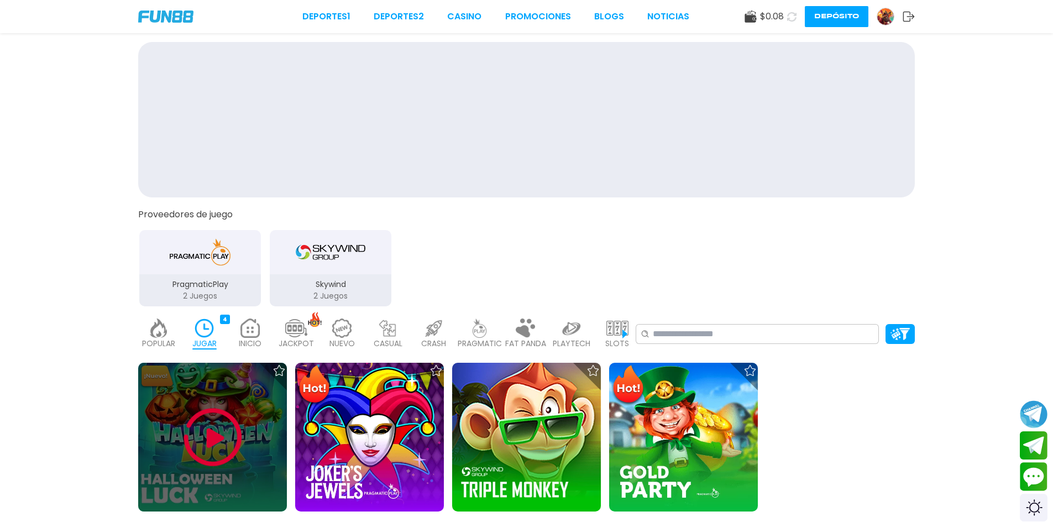
click at [212, 458] on img at bounding box center [213, 437] width 66 height 66
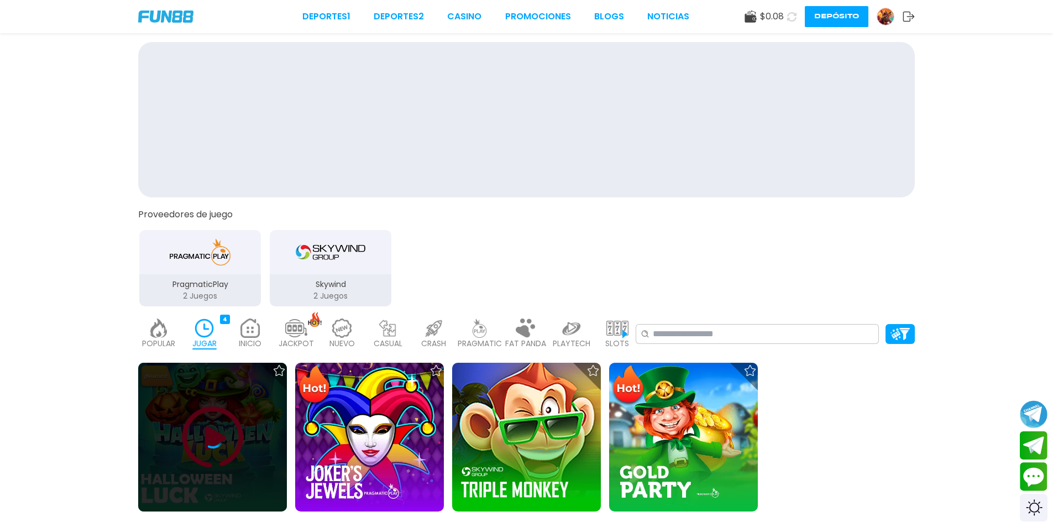
click at [205, 440] on icon at bounding box center [213, 437] width 22 height 22
click at [204, 437] on icon at bounding box center [213, 437] width 22 height 22
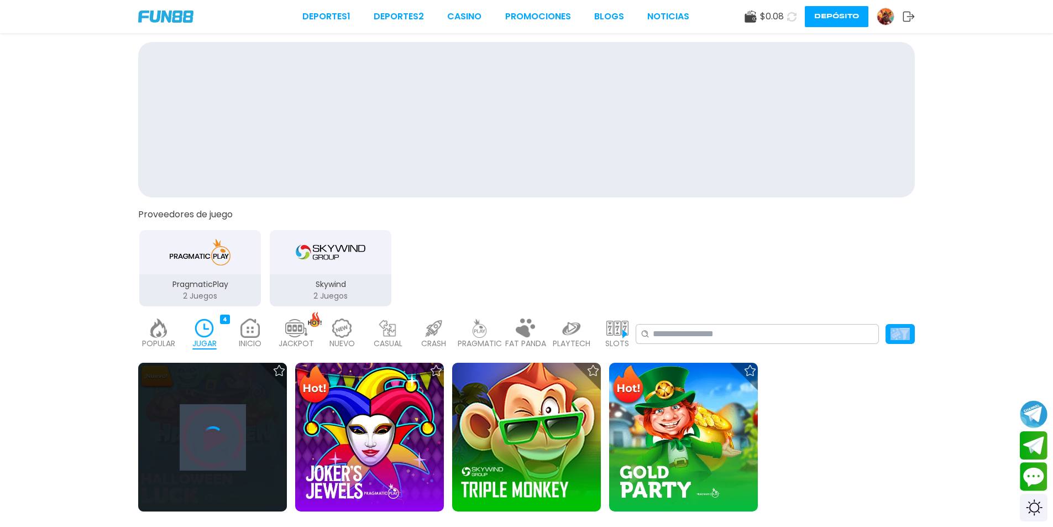
click at [205, 437] on icon at bounding box center [213, 437] width 22 height 22
click at [241, 431] on div at bounding box center [212, 437] width 149 height 22
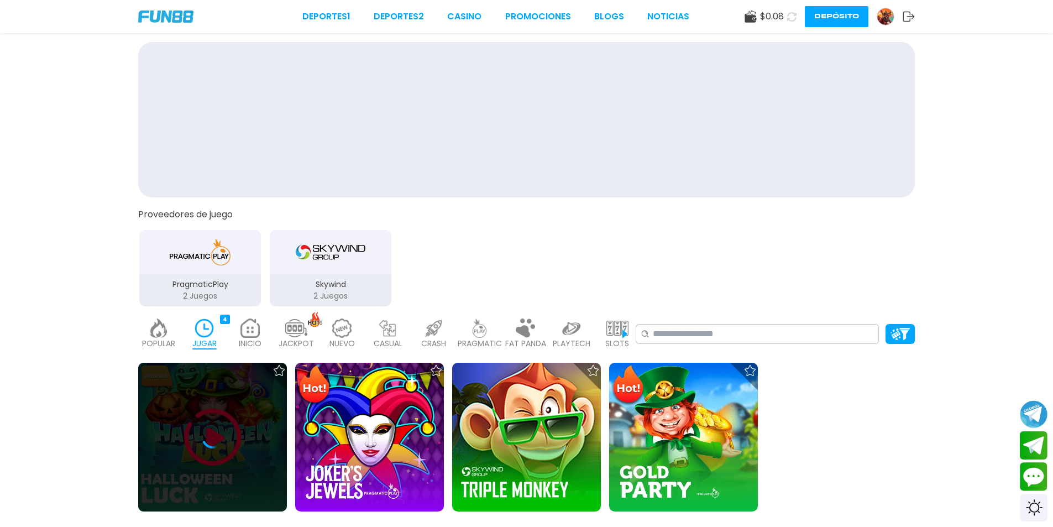
click at [218, 448] on div at bounding box center [212, 437] width 149 height 149
click at [217, 445] on icon at bounding box center [213, 437] width 22 height 22
drag, startPoint x: 217, startPoint y: 444, endPoint x: 205, endPoint y: 430, distance: 18.1
click at [214, 442] on icon at bounding box center [213, 437] width 22 height 22
click at [228, 458] on div at bounding box center [212, 437] width 149 height 149
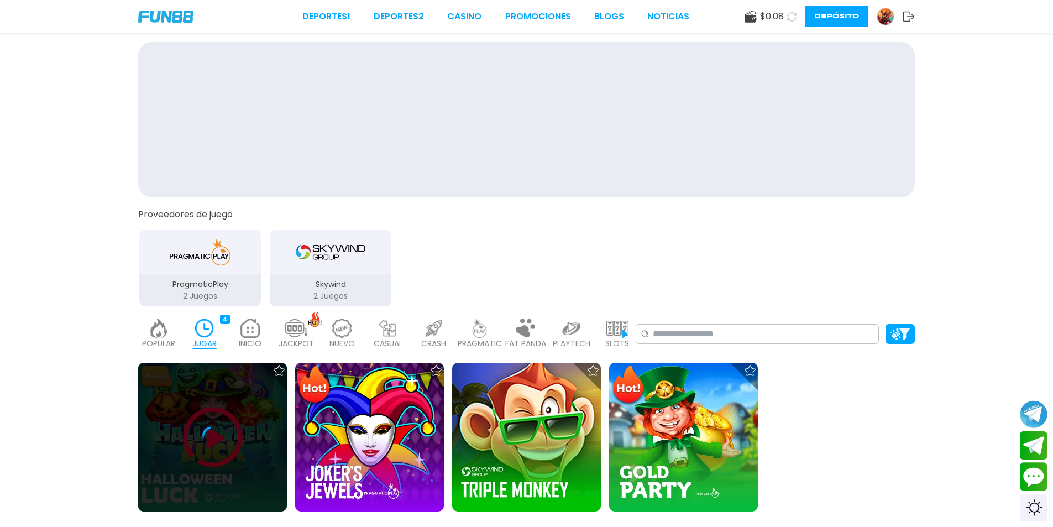
drag, startPoint x: 237, startPoint y: 453, endPoint x: 220, endPoint y: 411, distance: 45.1
click at [236, 450] on div at bounding box center [212, 437] width 149 height 149
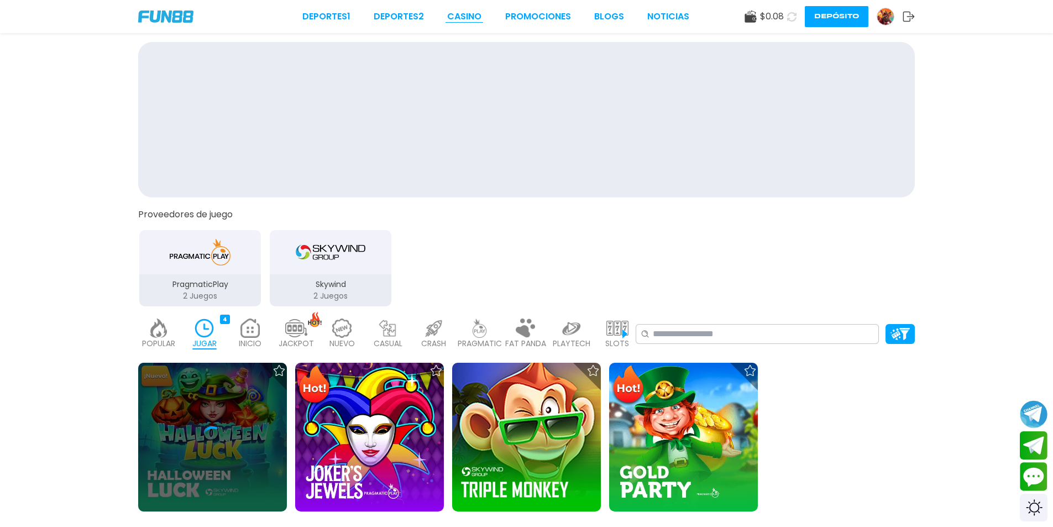
click at [469, 13] on link "CASINO" at bounding box center [464, 16] width 34 height 13
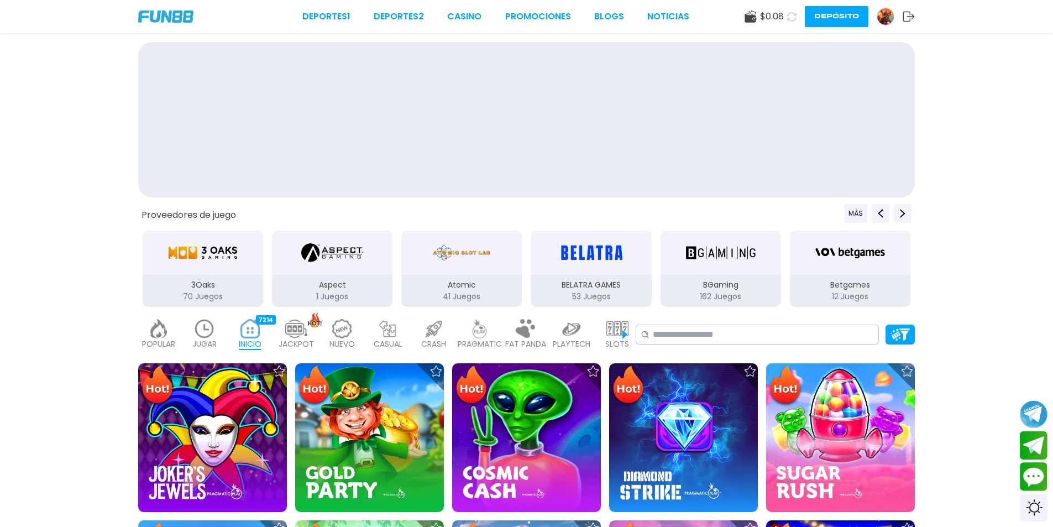
click at [192, 334] on div "JUGAR 4" at bounding box center [204, 334] width 40 height 44
click at [194, 334] on img at bounding box center [205, 328] width 22 height 19
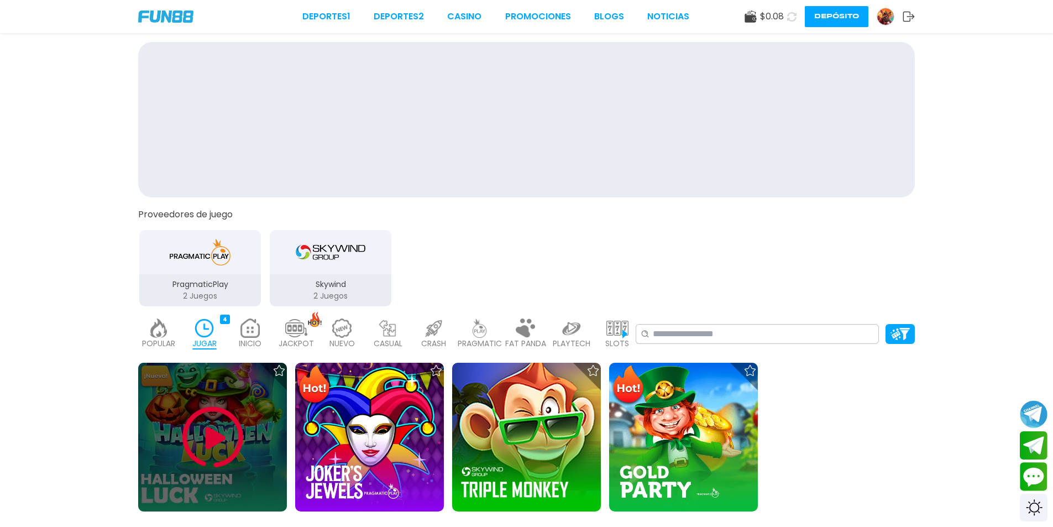
click at [224, 447] on img at bounding box center [213, 437] width 66 height 66
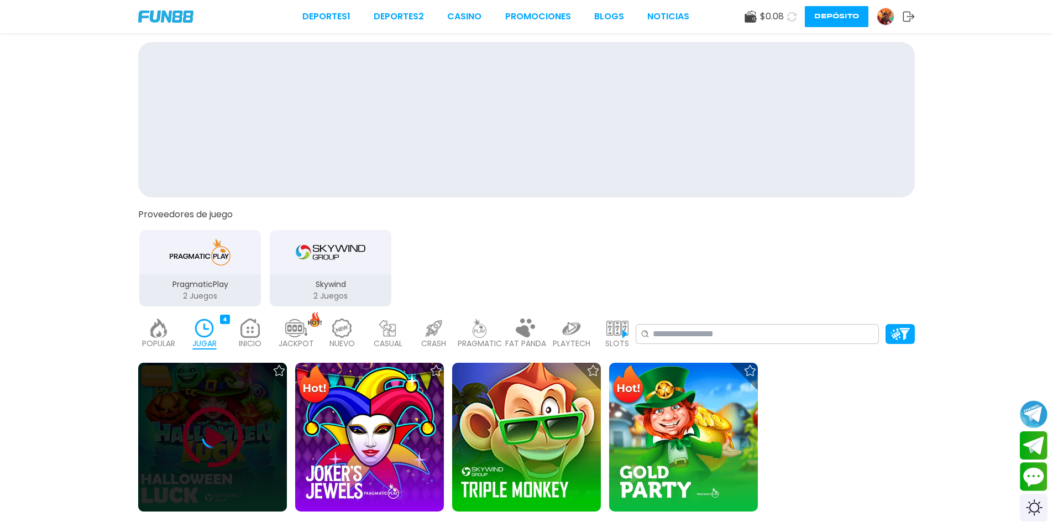
click at [227, 441] on div at bounding box center [212, 437] width 149 height 22
click at [220, 436] on div at bounding box center [212, 437] width 149 height 22
click at [217, 434] on icon at bounding box center [213, 437] width 22 height 22
click at [186, 422] on div at bounding box center [212, 437] width 149 height 149
click at [202, 421] on div at bounding box center [212, 437] width 149 height 149
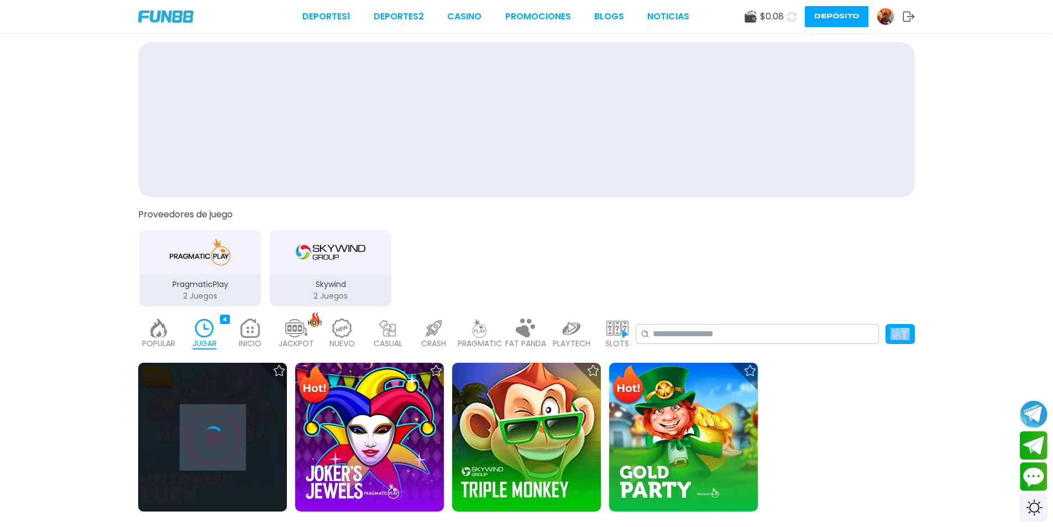
click at [202, 421] on div at bounding box center [212, 437] width 149 height 149
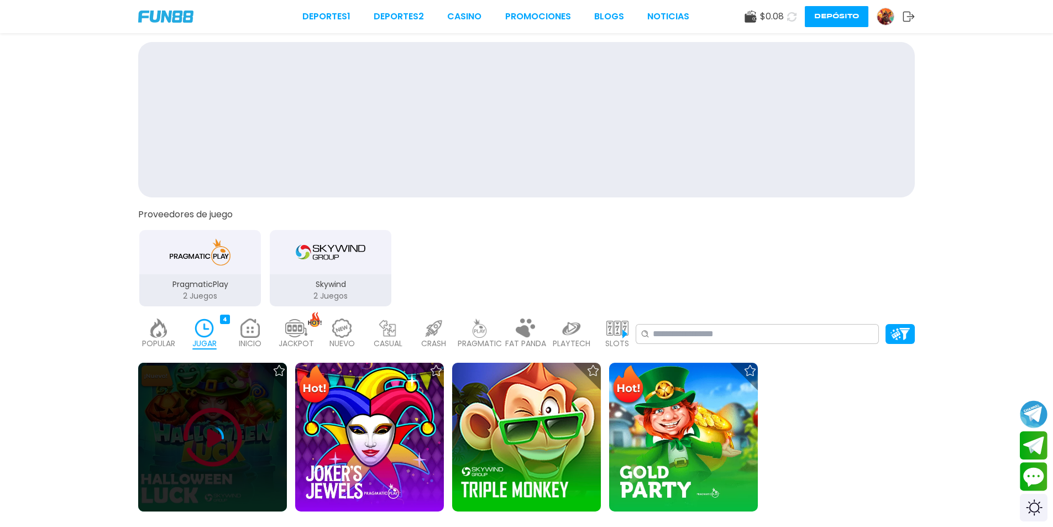
drag, startPoint x: 200, startPoint y: 436, endPoint x: 201, endPoint y: 428, distance: 8.4
click at [200, 433] on div at bounding box center [212, 437] width 149 height 22
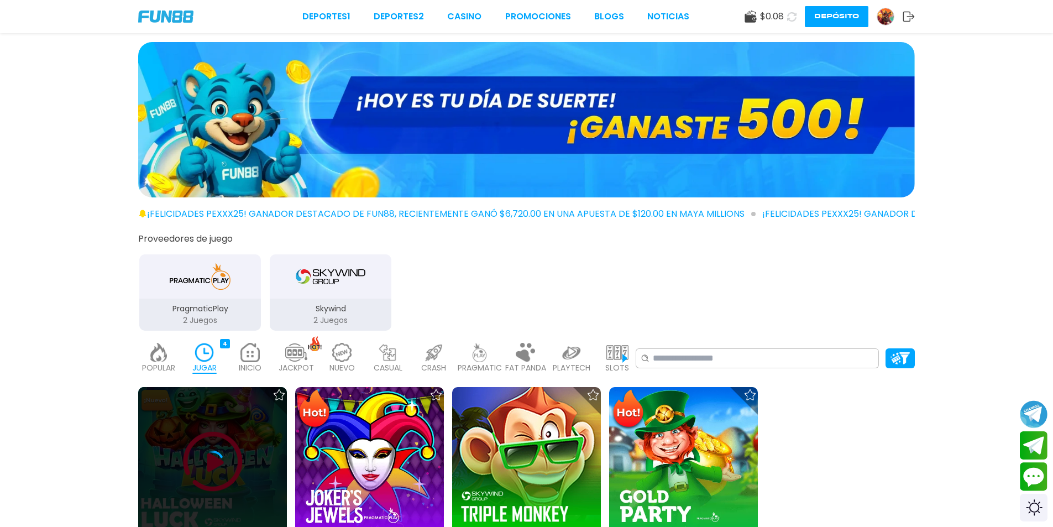
drag, startPoint x: 258, startPoint y: 487, endPoint x: 240, endPoint y: 472, distance: 23.2
click at [243, 475] on div at bounding box center [212, 461] width 149 height 149
click at [235, 466] on div at bounding box center [212, 462] width 149 height 22
click at [238, 466] on div at bounding box center [212, 462] width 149 height 22
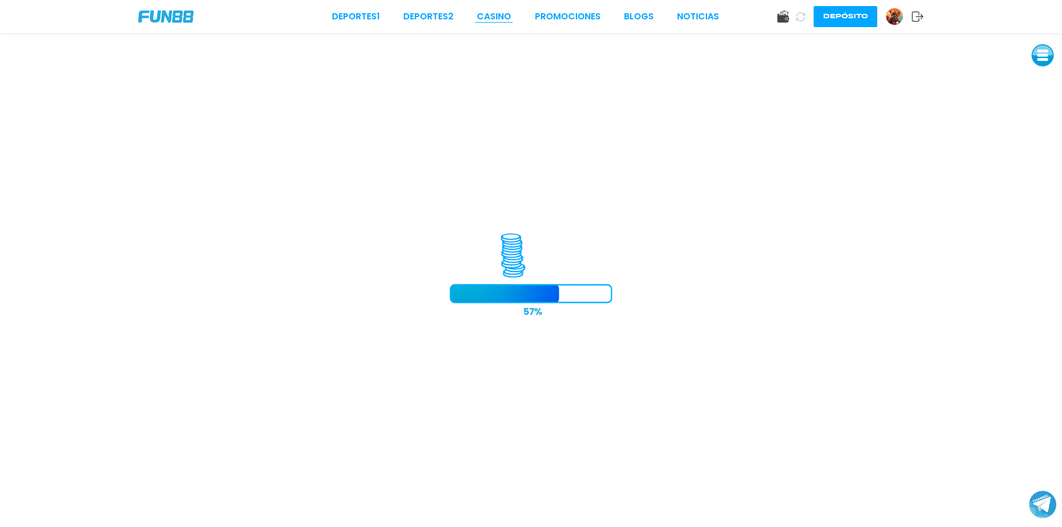
click at [490, 20] on link "CASINO" at bounding box center [494, 16] width 34 height 13
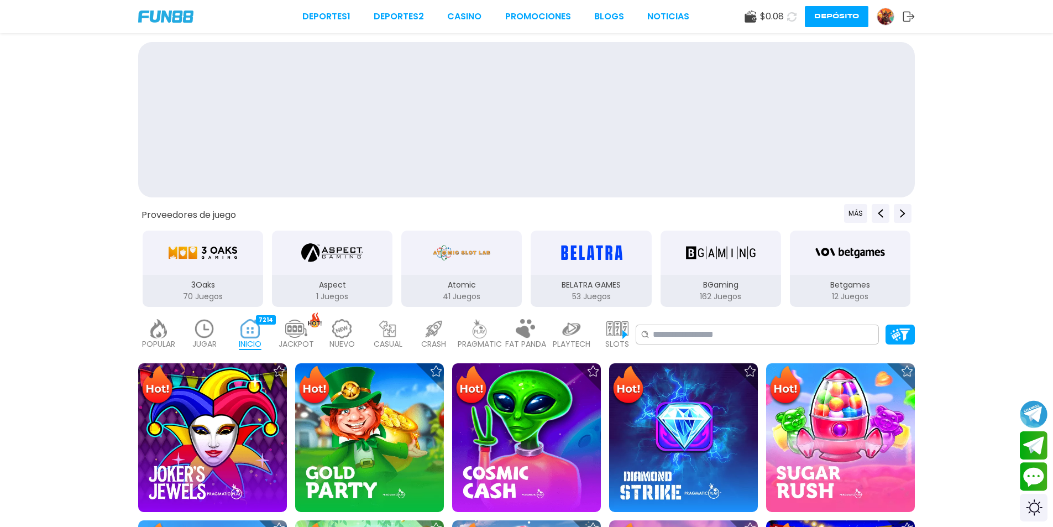
click at [227, 327] on div "POPULAR 40 JUGAR 4 INICIO 7214 JACKPOT 133 NUEVO 977 CASUAL 17 CRASH 33 PRAGMAT…" at bounding box center [387, 334] width 498 height 44
click at [227, 325] on div "POPULAR 40 JUGAR 4 INICIO 7214 JACKPOT 133 NUEVO 977 CASUAL 17 CRASH 33 PRAGMAT…" at bounding box center [387, 334] width 498 height 44
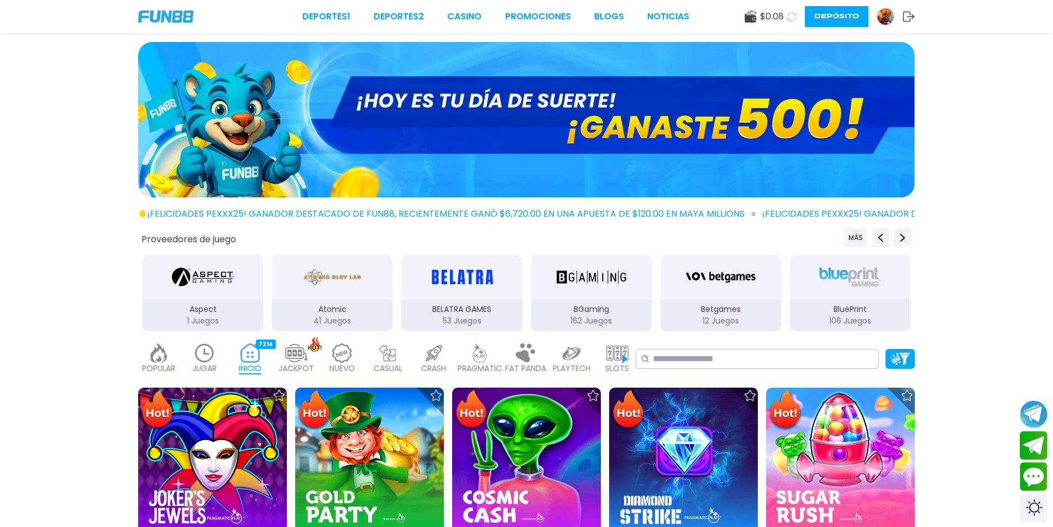
click at [200, 367] on p "JUGAR" at bounding box center [204, 369] width 24 height 12
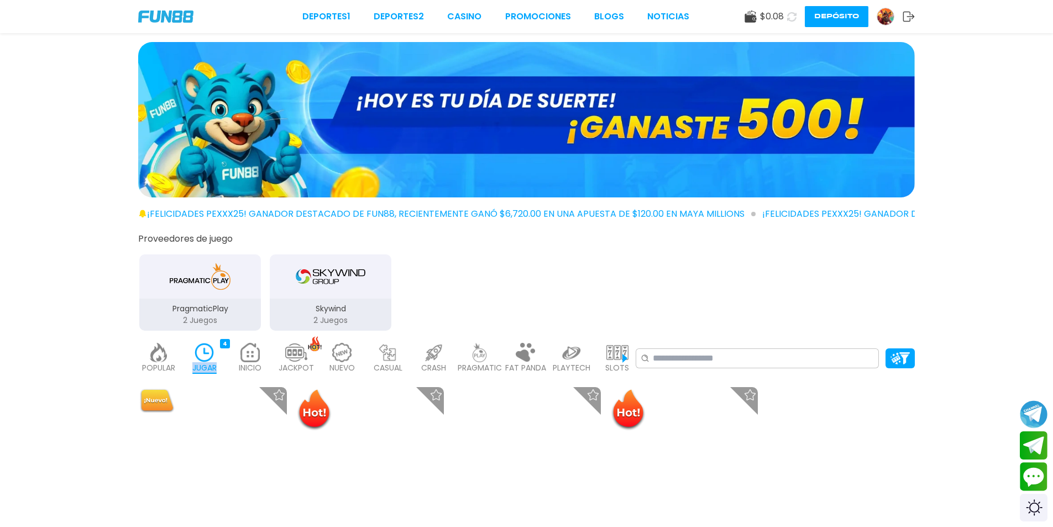
click at [202, 367] on p "JUGAR" at bounding box center [204, 368] width 24 height 12
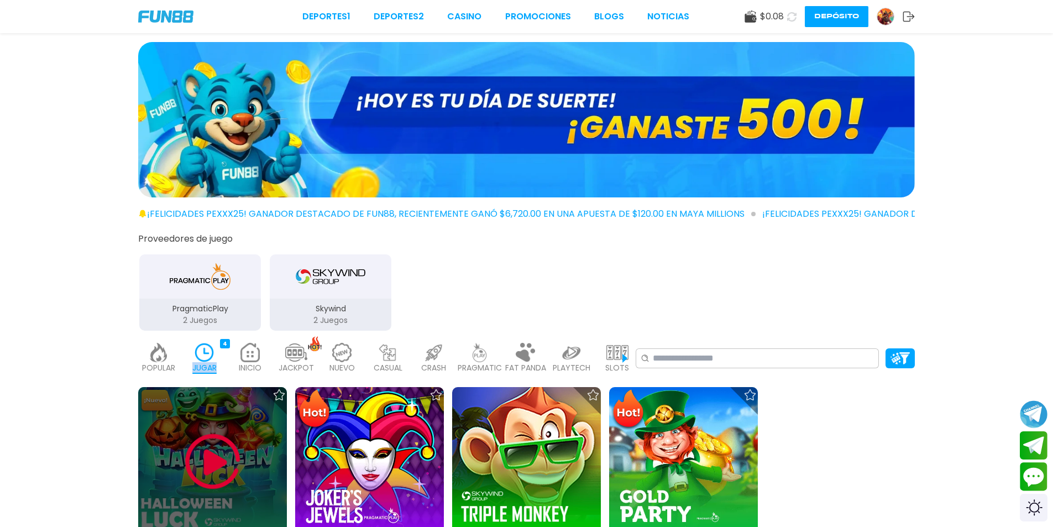
click at [211, 441] on img at bounding box center [213, 462] width 66 height 66
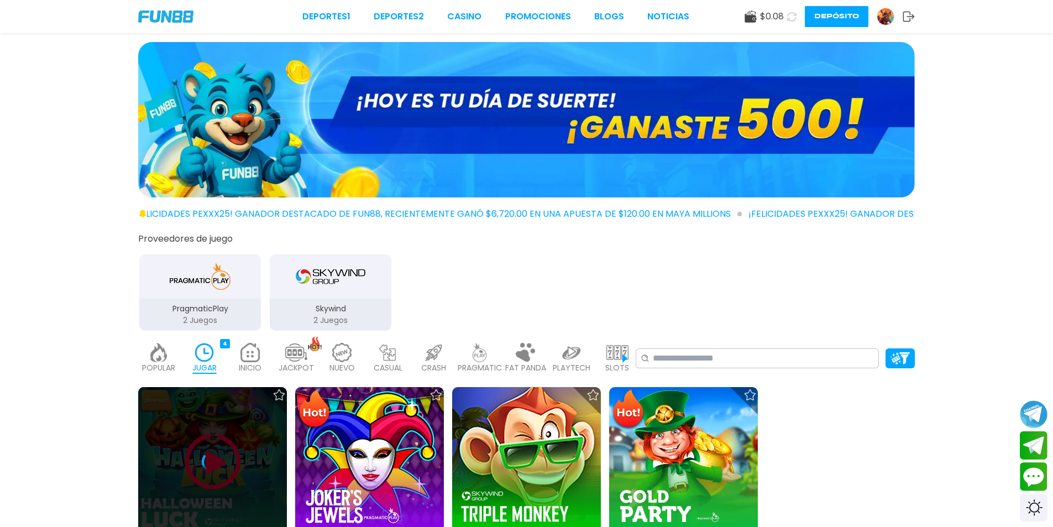
click at [221, 462] on icon at bounding box center [214, 468] width 13 height 13
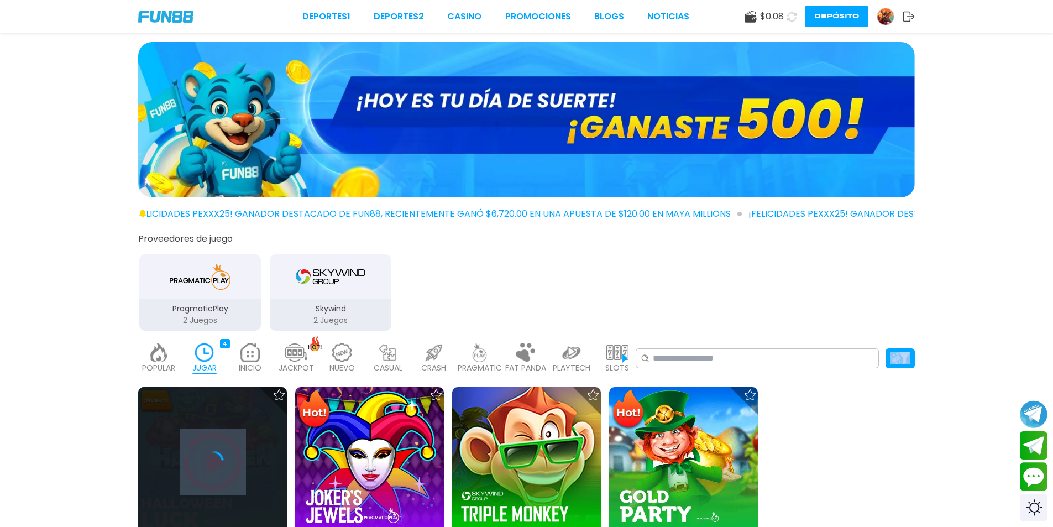
click at [221, 460] on icon at bounding box center [213, 462] width 22 height 22
click at [222, 462] on icon at bounding box center [213, 462] width 22 height 22
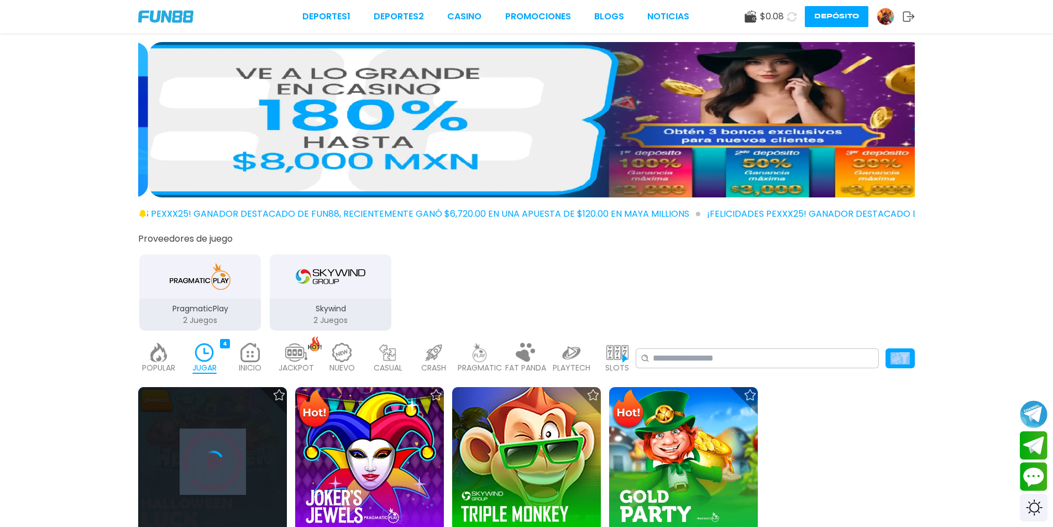
click at [217, 453] on icon at bounding box center [213, 462] width 22 height 22
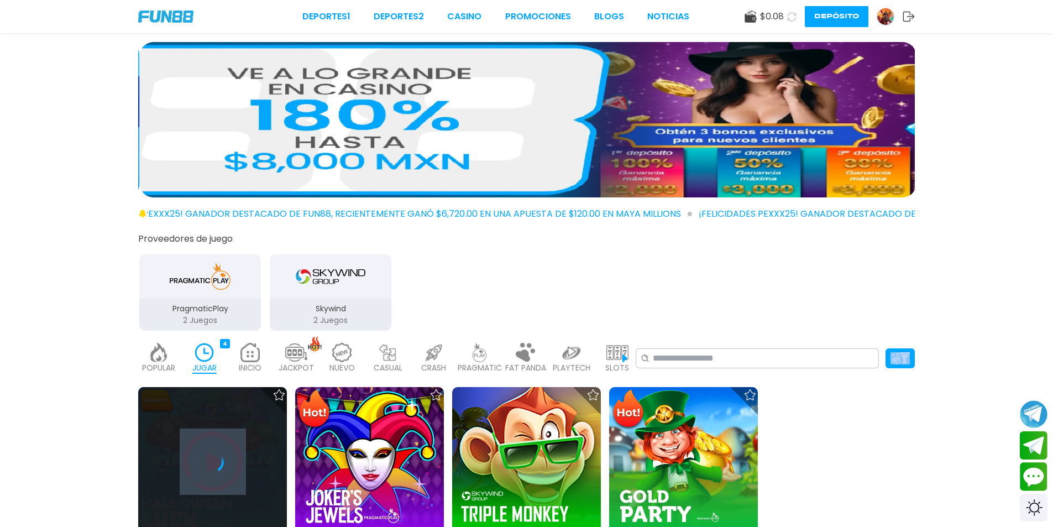
click at [217, 462] on g at bounding box center [213, 468] width 15 height 13
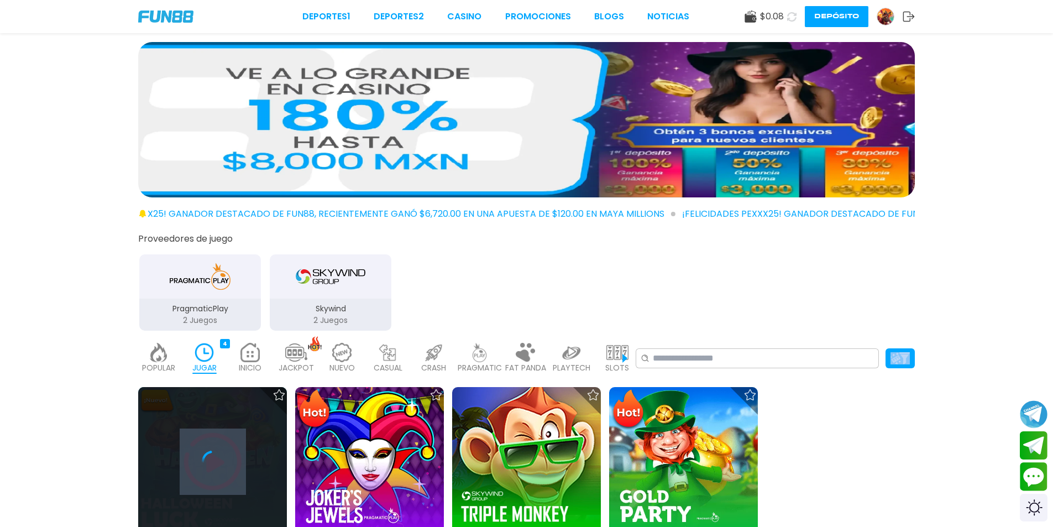
click at [185, 393] on div at bounding box center [212, 461] width 149 height 149
drag, startPoint x: 182, startPoint y: 396, endPoint x: 184, endPoint y: 409, distance: 12.9
click at [181, 396] on div at bounding box center [212, 461] width 149 height 149
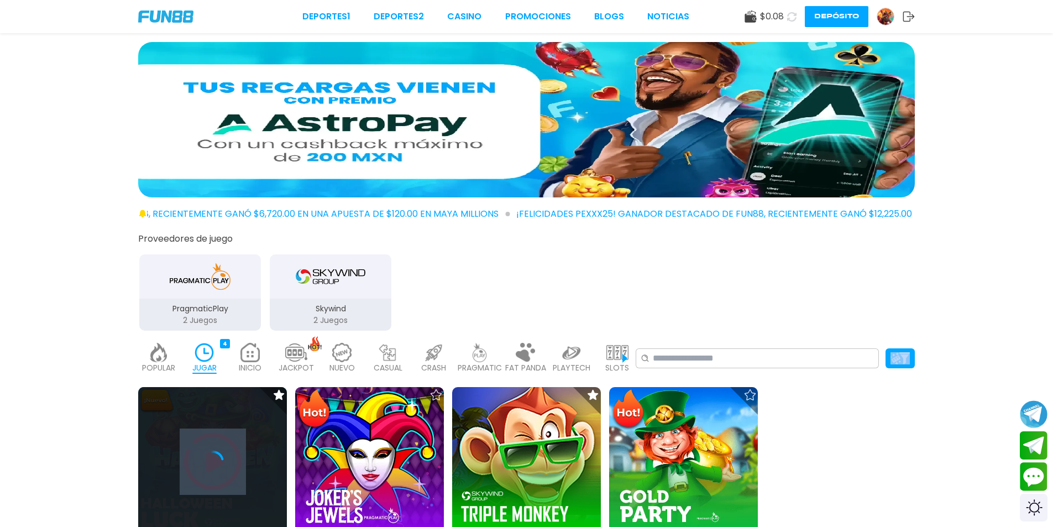
click at [208, 472] on icon at bounding box center [213, 462] width 22 height 22
click at [212, 471] on icon at bounding box center [213, 462] width 22 height 22
click at [217, 470] on icon at bounding box center [213, 462] width 22 height 22
click at [220, 472] on icon at bounding box center [213, 462] width 22 height 22
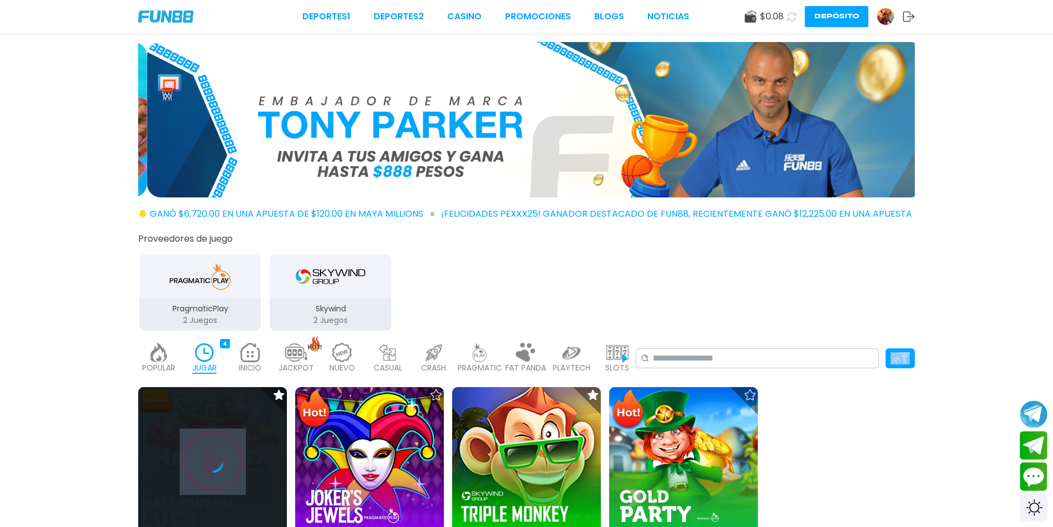
click at [215, 476] on div at bounding box center [212, 461] width 149 height 149
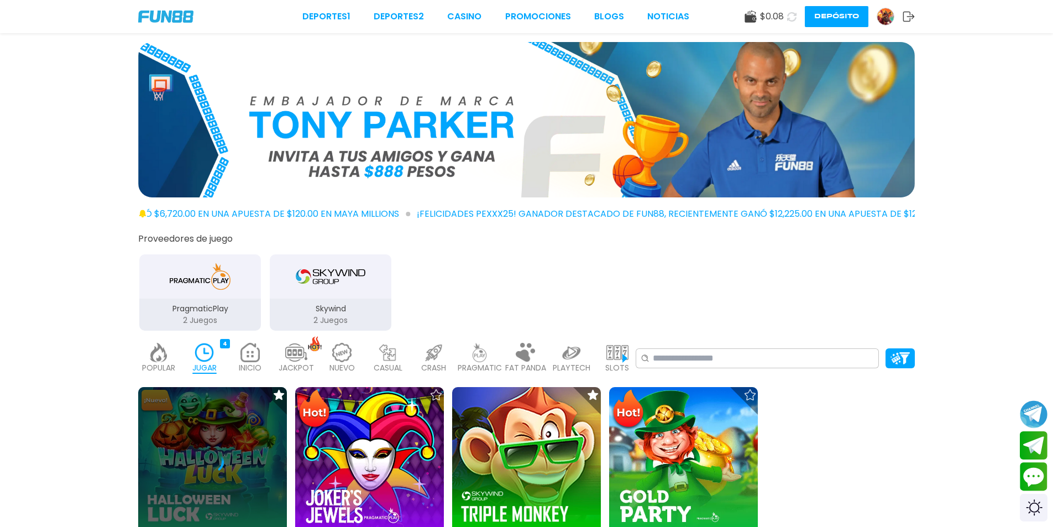
click at [217, 367] on p "JUGAR" at bounding box center [204, 368] width 24 height 12
click at [216, 366] on p "JUGAR" at bounding box center [204, 368] width 24 height 12
click at [217, 368] on div "JUGAR 4" at bounding box center [204, 358] width 40 height 44
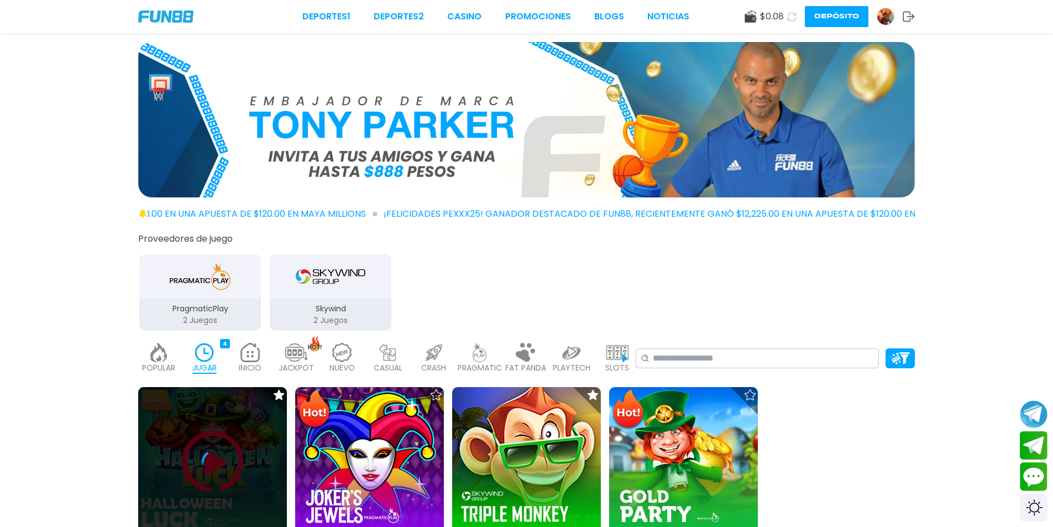
click at [226, 417] on div at bounding box center [212, 461] width 149 height 149
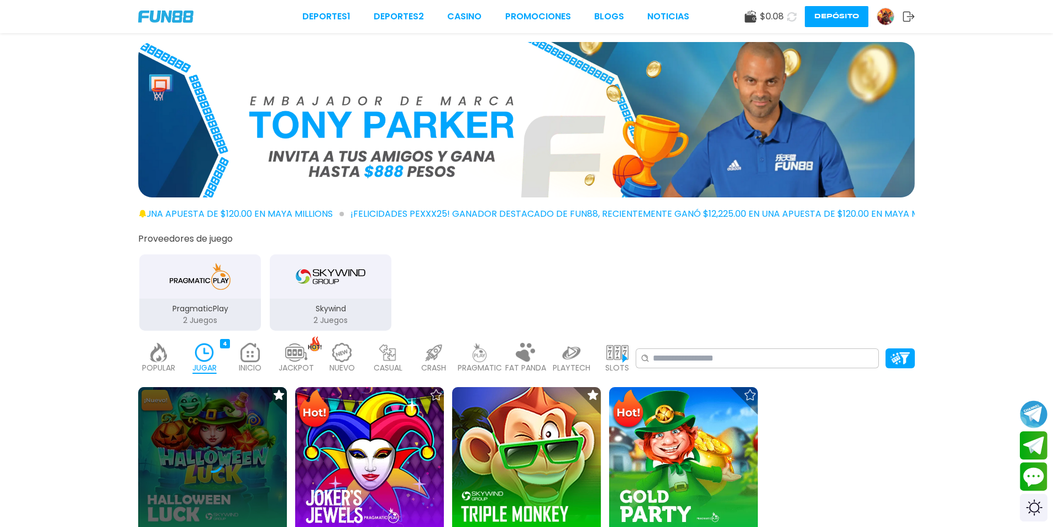
drag, startPoint x: 247, startPoint y: 374, endPoint x: 246, endPoint y: 368, distance: 5.6
click at [247, 370] on div "INICIO 7214" at bounding box center [250, 358] width 40 height 44
click at [246, 368] on p "INICIO" at bounding box center [250, 368] width 23 height 12
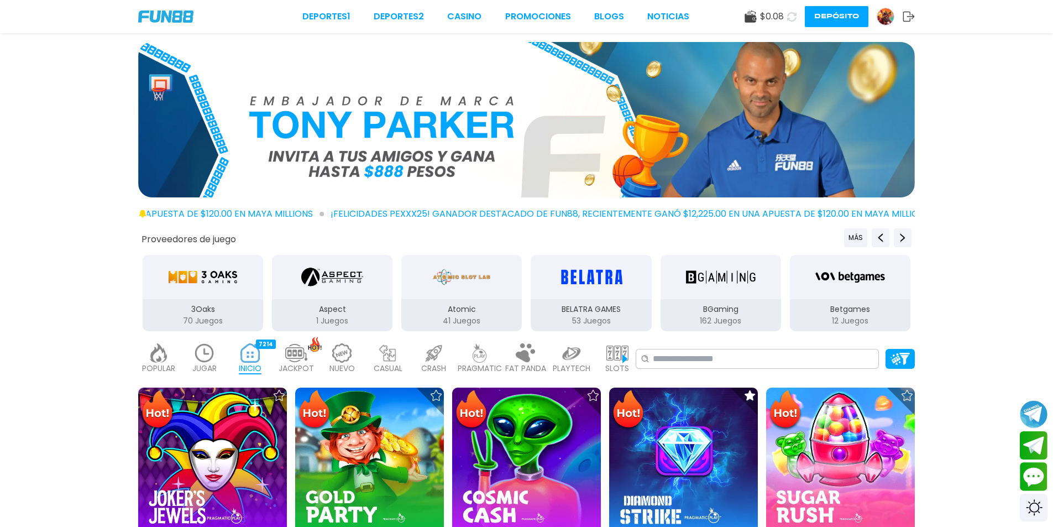
drag, startPoint x: 252, startPoint y: 376, endPoint x: 213, endPoint y: 388, distance: 40.9
click at [253, 377] on div "INICIO 7214" at bounding box center [250, 359] width 40 height 44
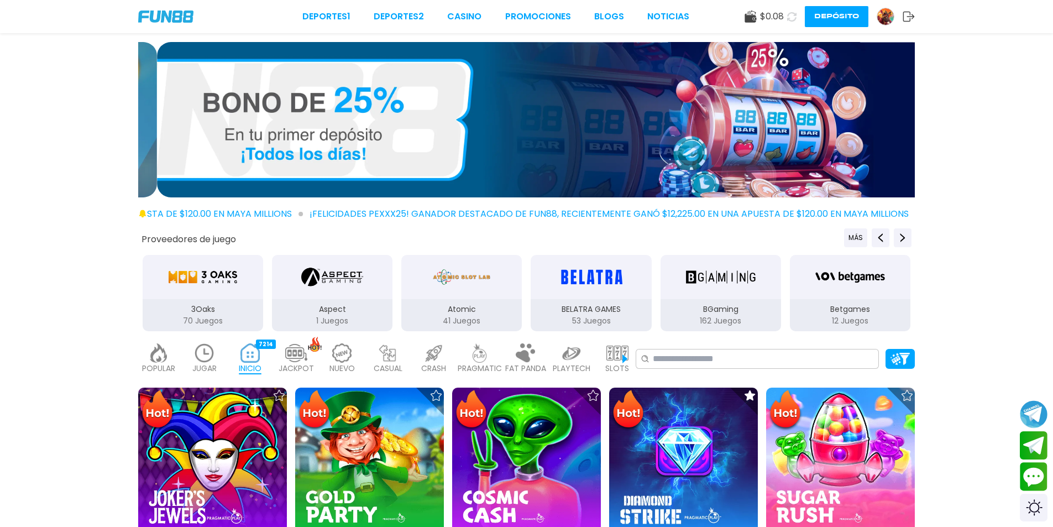
click at [201, 368] on p "JUGAR" at bounding box center [204, 369] width 24 height 12
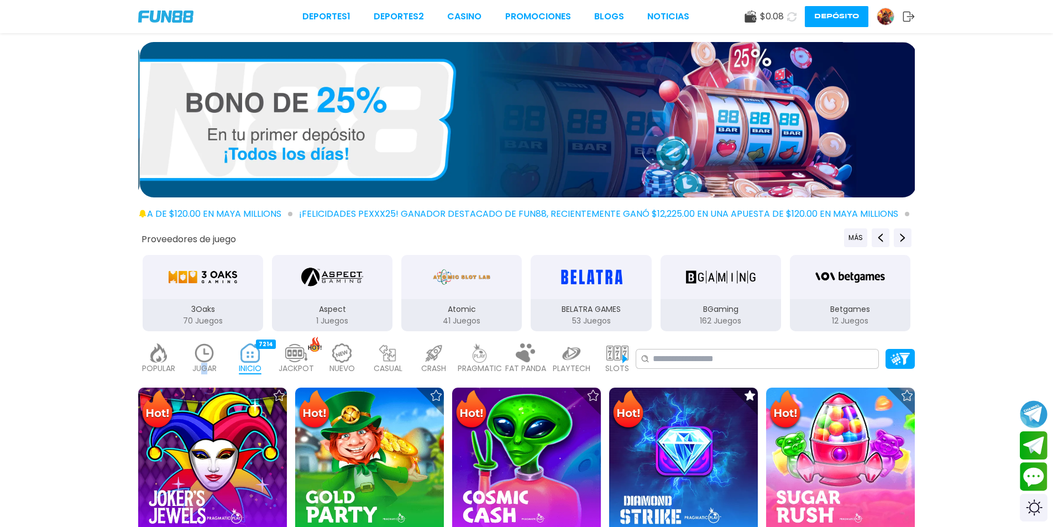
click at [204, 367] on p "JUGAR" at bounding box center [204, 369] width 24 height 12
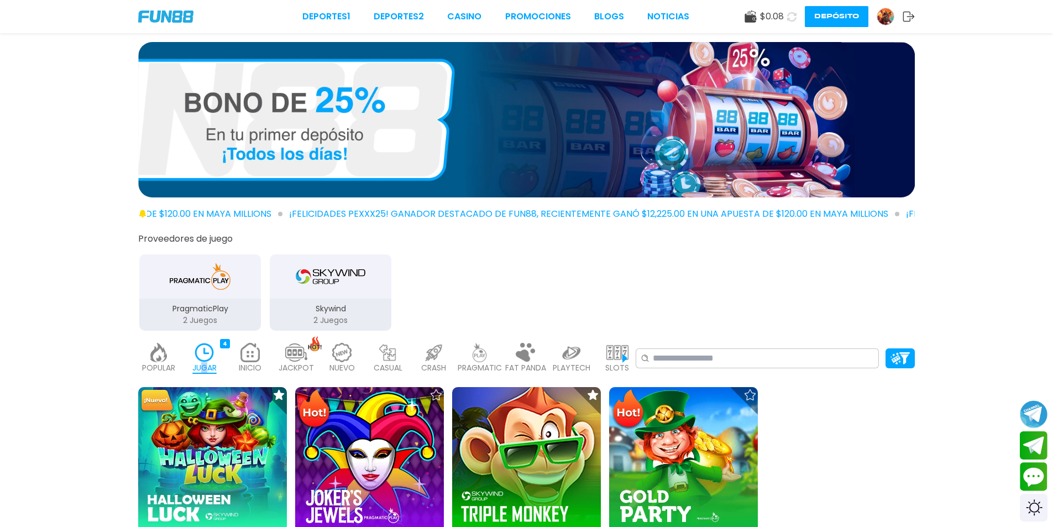
click at [206, 365] on p "JUGAR" at bounding box center [204, 368] width 24 height 12
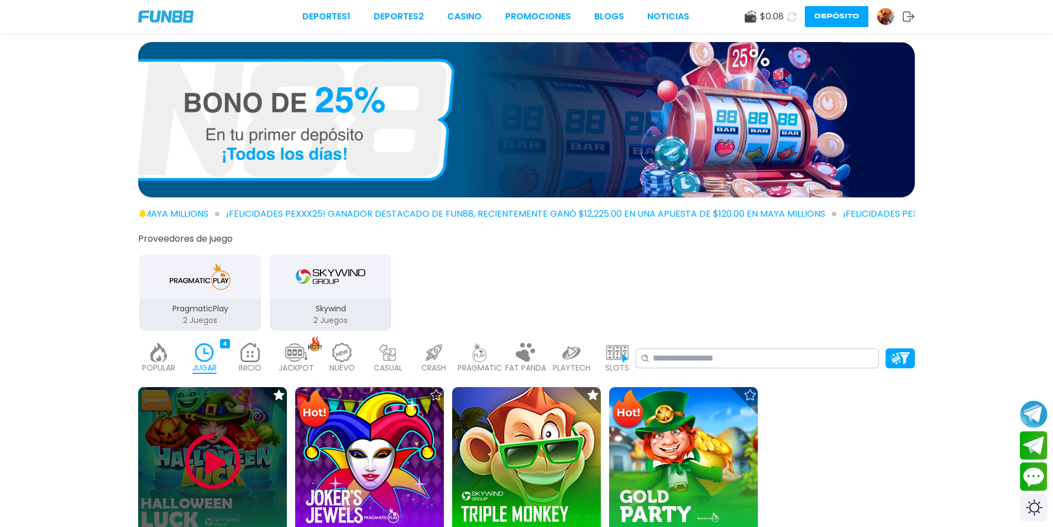
click at [204, 429] on div at bounding box center [212, 461] width 149 height 149
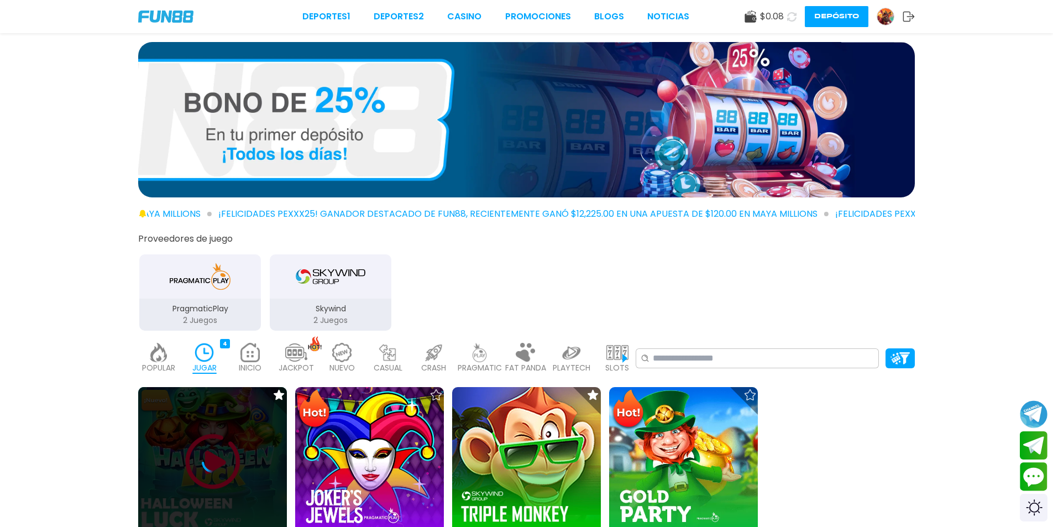
click at [216, 443] on div at bounding box center [212, 461] width 149 height 149
click at [243, 463] on div at bounding box center [212, 462] width 149 height 22
click at [242, 464] on div at bounding box center [212, 462] width 149 height 22
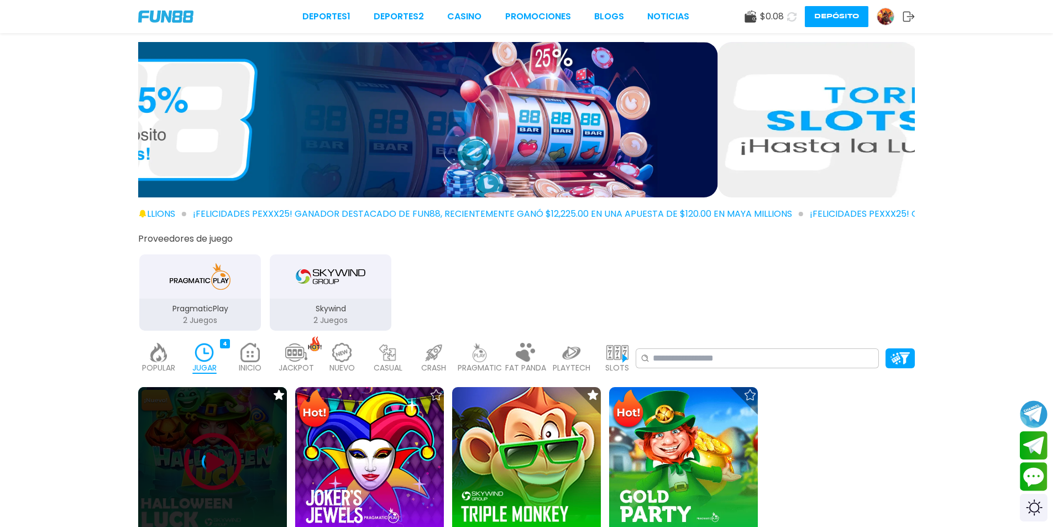
click at [240, 468] on div at bounding box center [212, 462] width 149 height 22
click at [238, 466] on div at bounding box center [212, 462] width 149 height 22
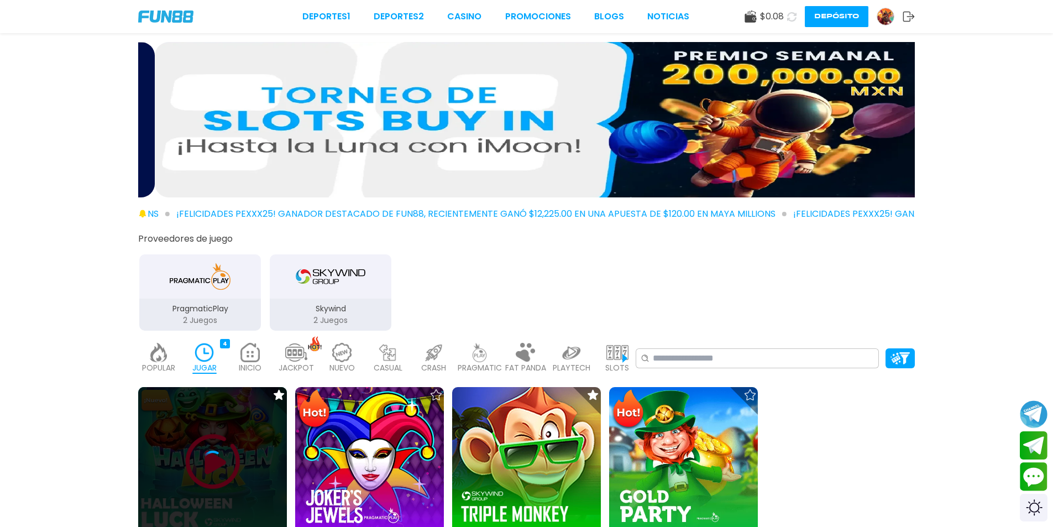
click at [238, 464] on div at bounding box center [212, 462] width 149 height 22
click at [238, 463] on div at bounding box center [212, 462] width 149 height 22
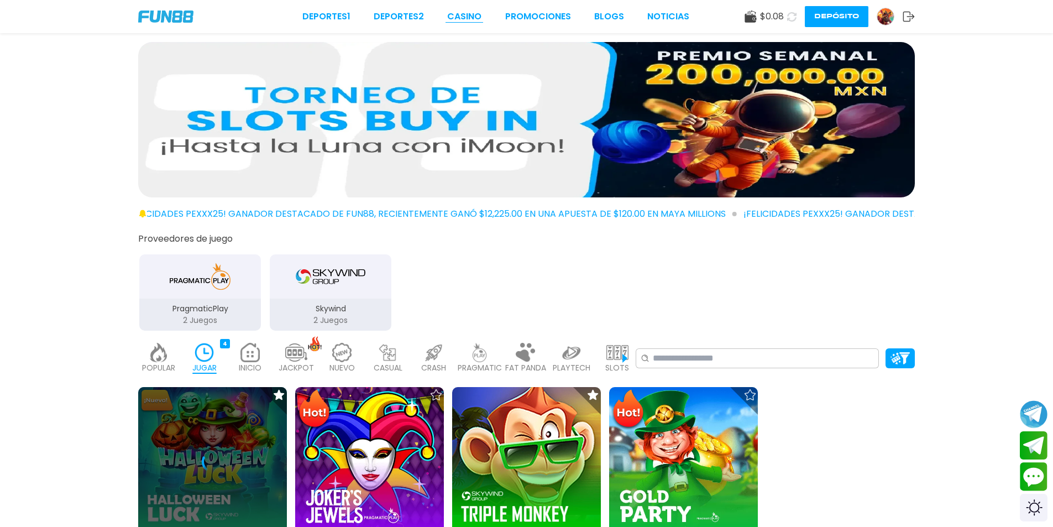
click at [468, 19] on link "CASINO" at bounding box center [464, 16] width 34 height 13
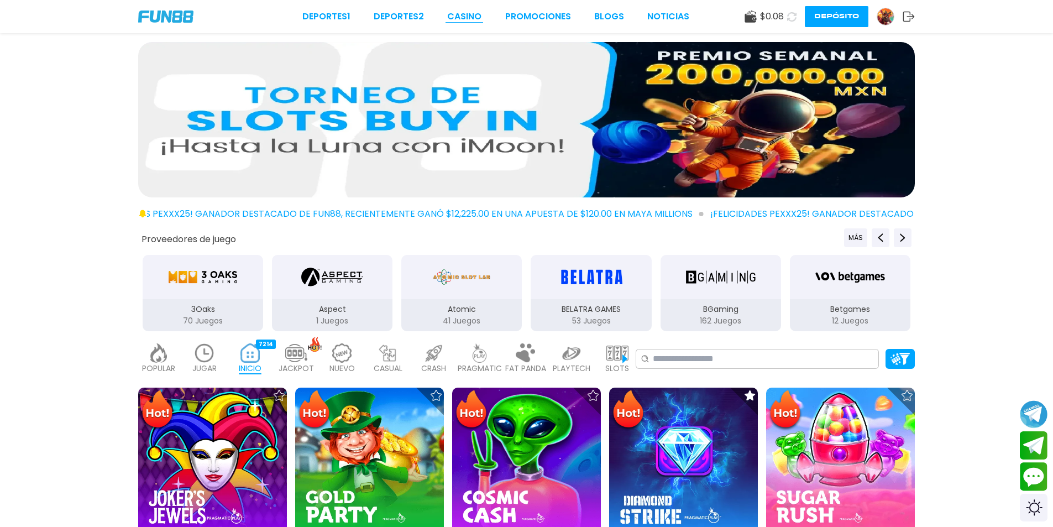
click at [469, 18] on link "CASINO" at bounding box center [464, 16] width 34 height 13
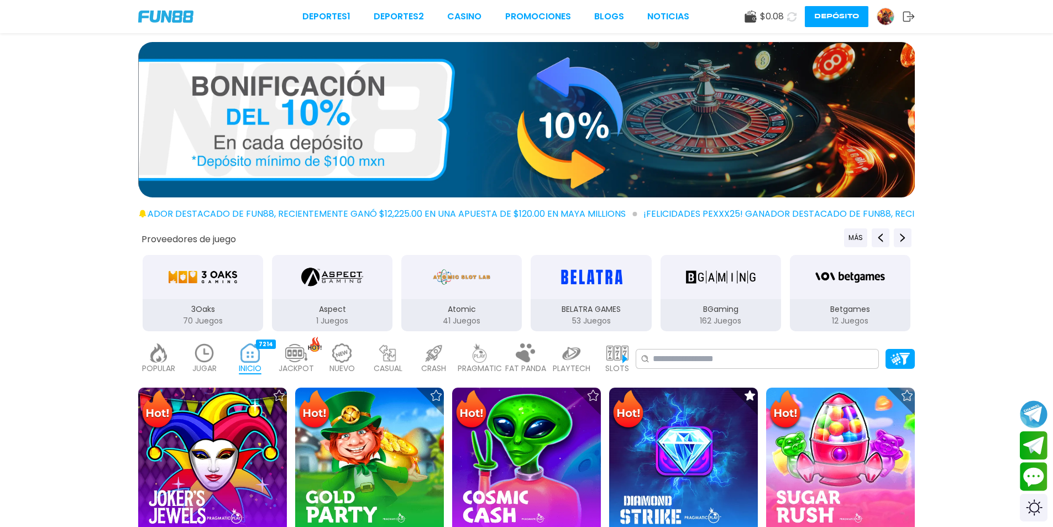
click at [207, 354] on img at bounding box center [205, 352] width 22 height 19
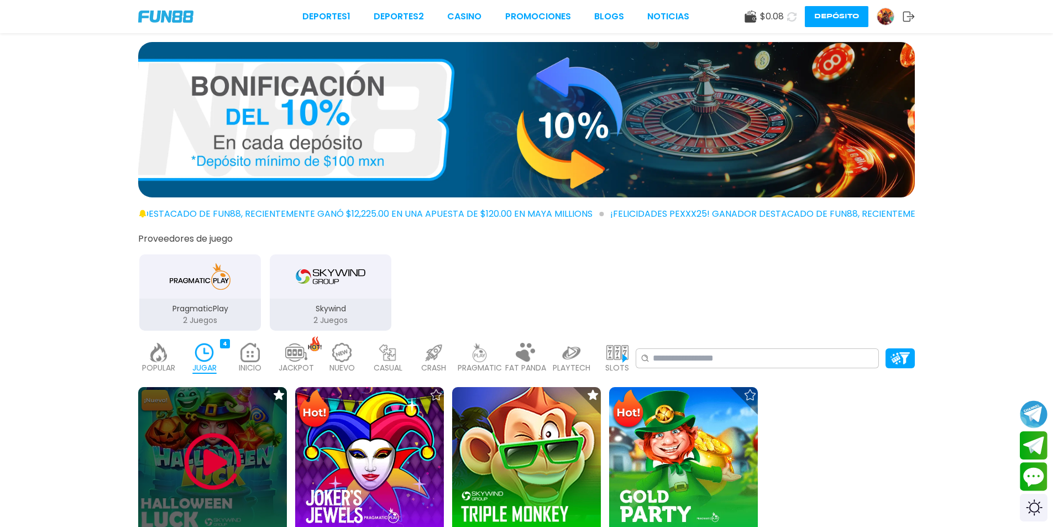
click at [208, 467] on img at bounding box center [213, 462] width 66 height 66
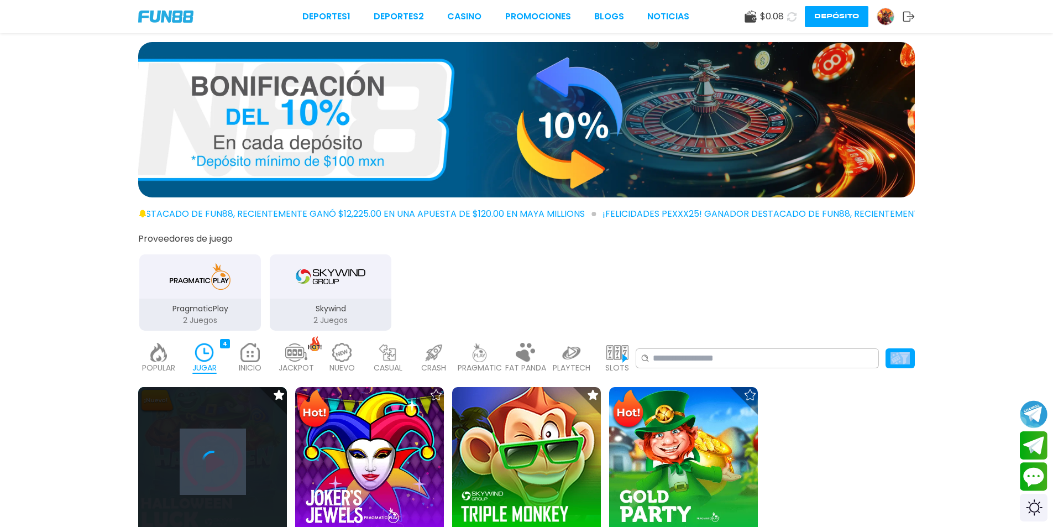
click at [209, 466] on icon at bounding box center [213, 462] width 22 height 22
drag, startPoint x: 210, startPoint y: 464, endPoint x: 210, endPoint y: 458, distance: 5.6
click at [210, 463] on icon at bounding box center [213, 462] width 22 height 22
click at [211, 455] on icon at bounding box center [213, 462] width 22 height 22
click at [211, 456] on icon at bounding box center [213, 462] width 22 height 22
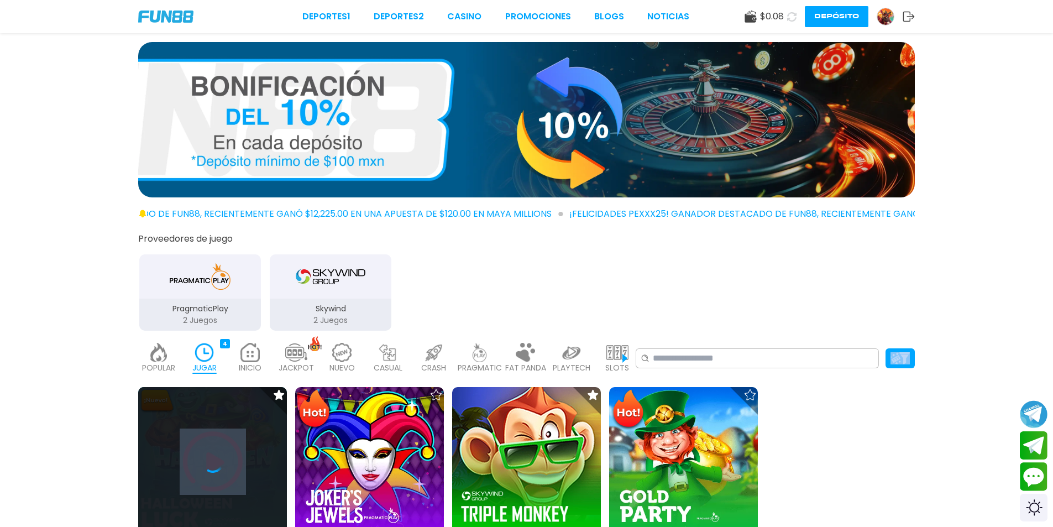
click at [211, 455] on icon at bounding box center [213, 462] width 22 height 22
click at [210, 453] on icon at bounding box center [213, 462] width 22 height 22
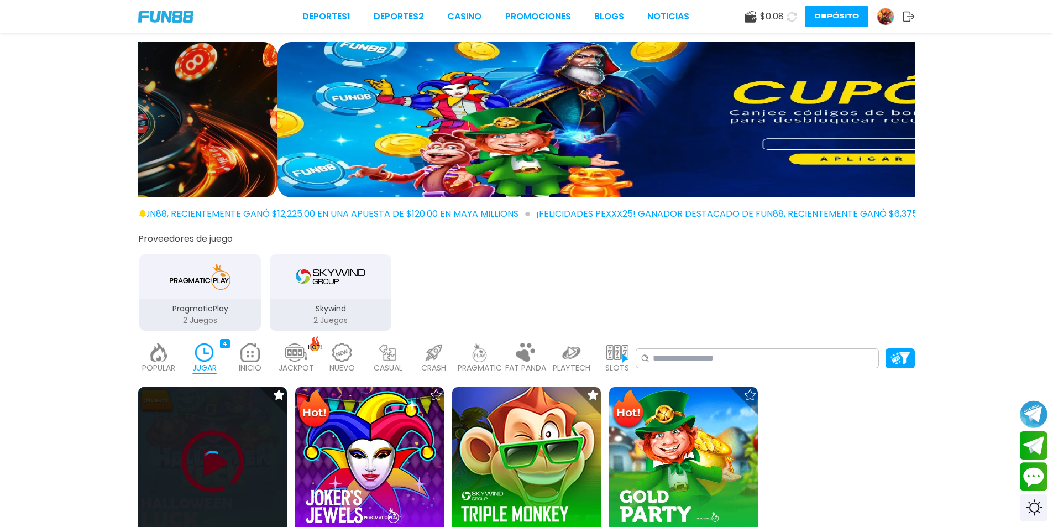
click at [212, 453] on icon at bounding box center [213, 462] width 22 height 22
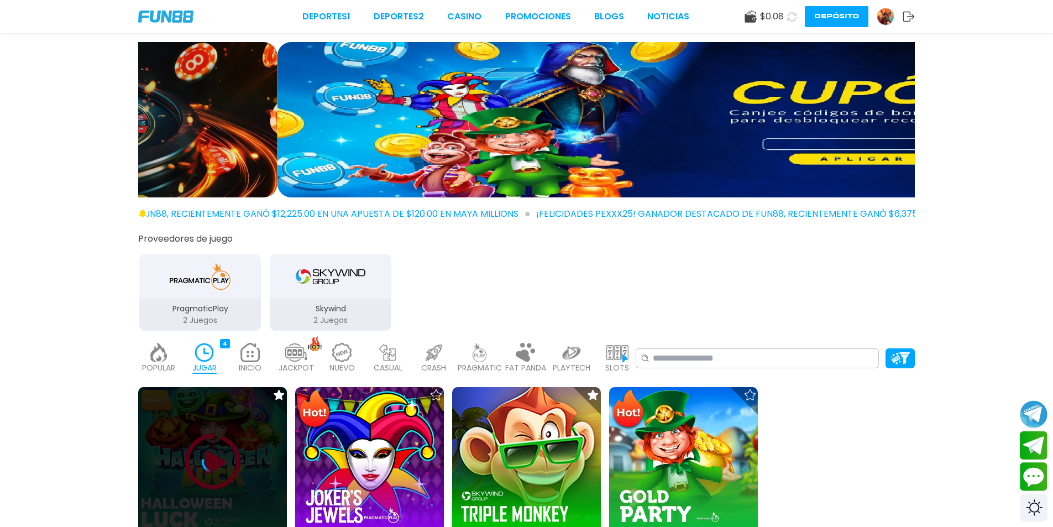
click at [213, 453] on icon at bounding box center [213, 462] width 22 height 22
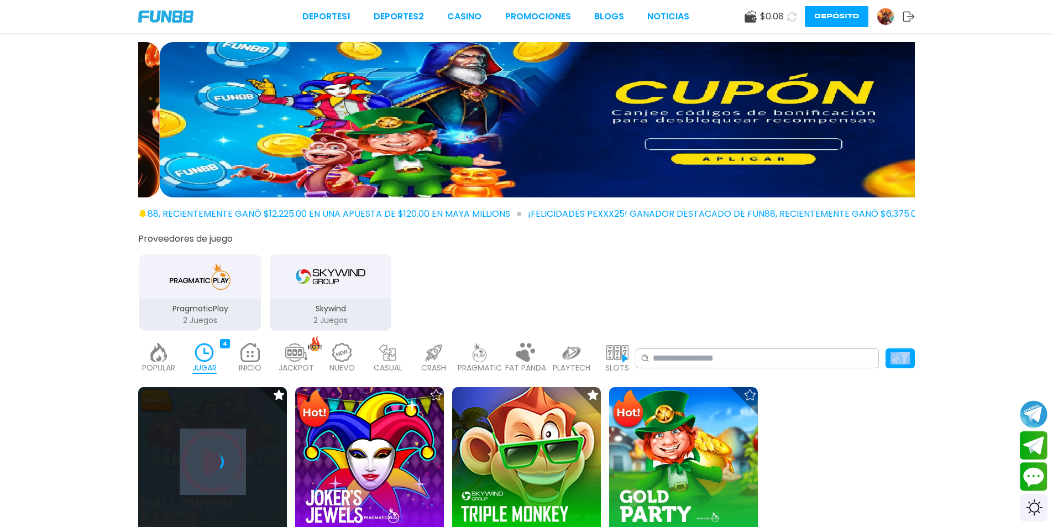
click at [213, 452] on icon at bounding box center [213, 462] width 22 height 22
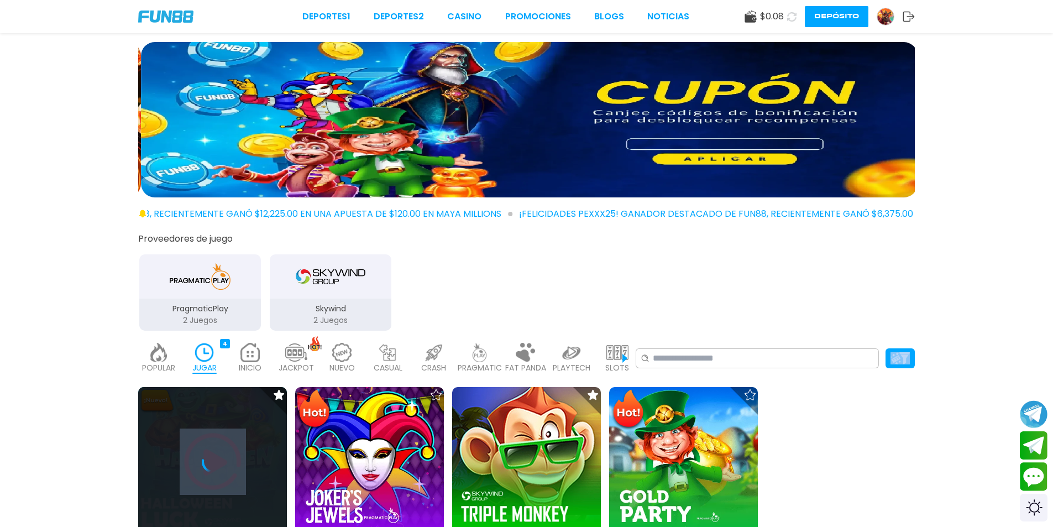
click at [211, 451] on icon at bounding box center [213, 462] width 22 height 22
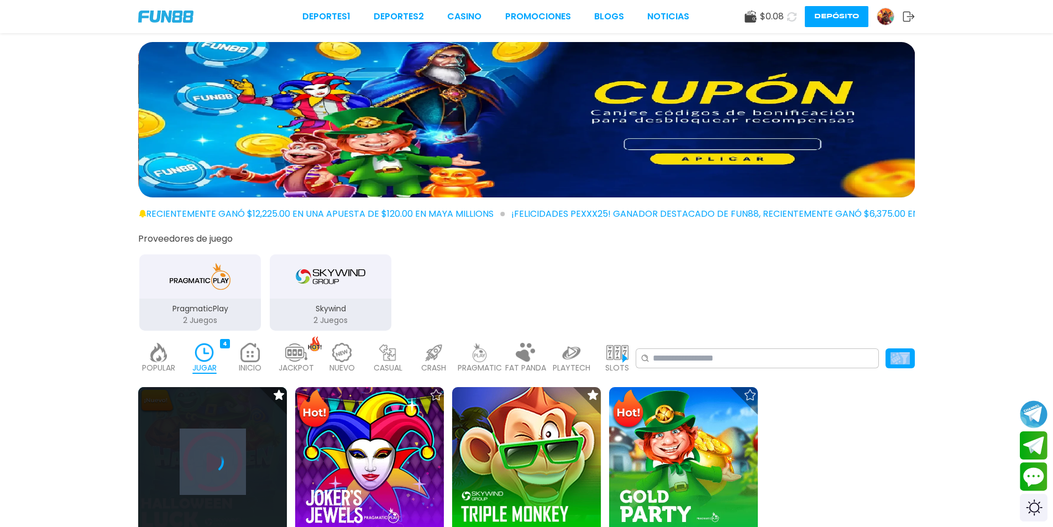
click at [211, 448] on div at bounding box center [212, 461] width 149 height 149
click at [211, 447] on div at bounding box center [212, 461] width 149 height 149
click at [211, 442] on div at bounding box center [212, 461] width 149 height 149
click at [213, 438] on div at bounding box center [212, 461] width 149 height 149
click at [214, 438] on div at bounding box center [212, 461] width 149 height 149
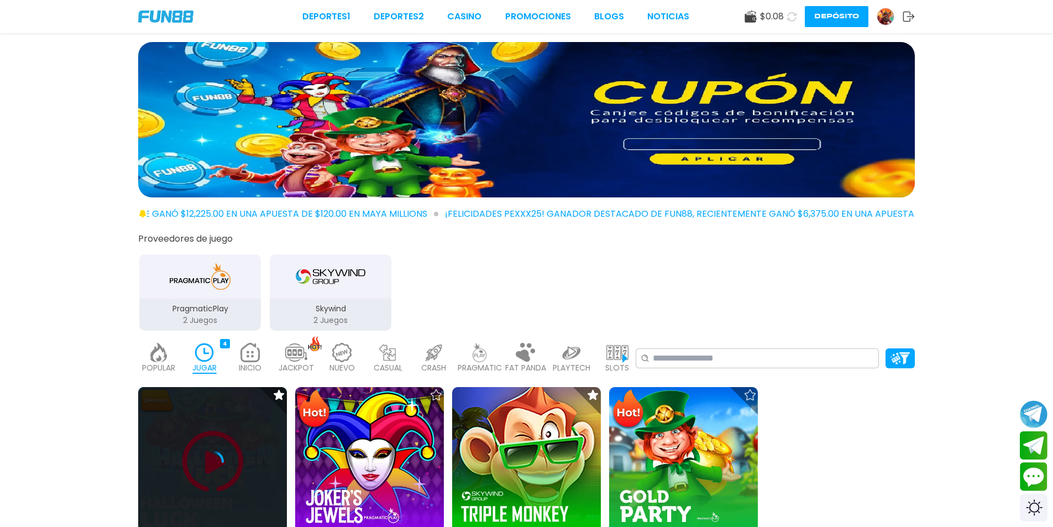
click at [215, 437] on div at bounding box center [212, 461] width 149 height 149
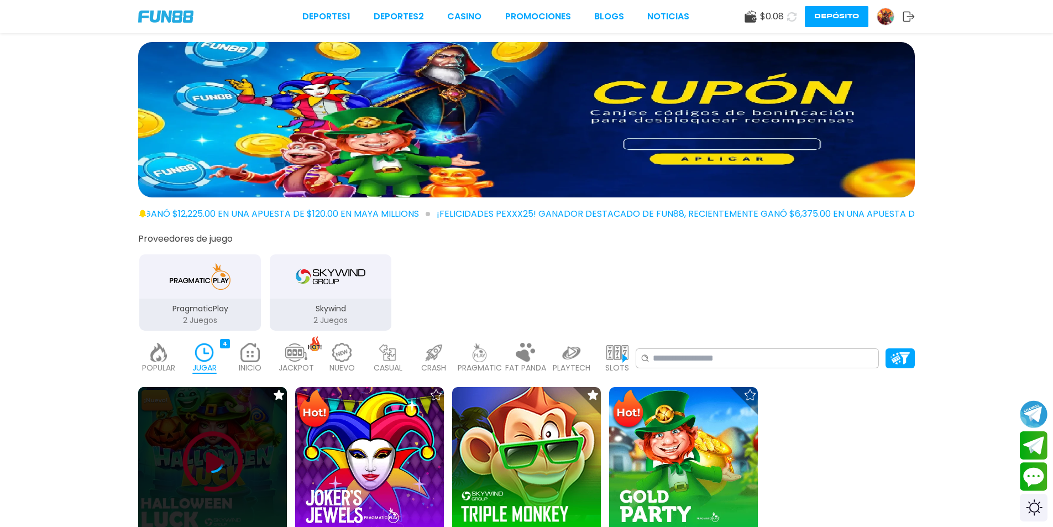
click at [214, 435] on div at bounding box center [212, 461] width 149 height 149
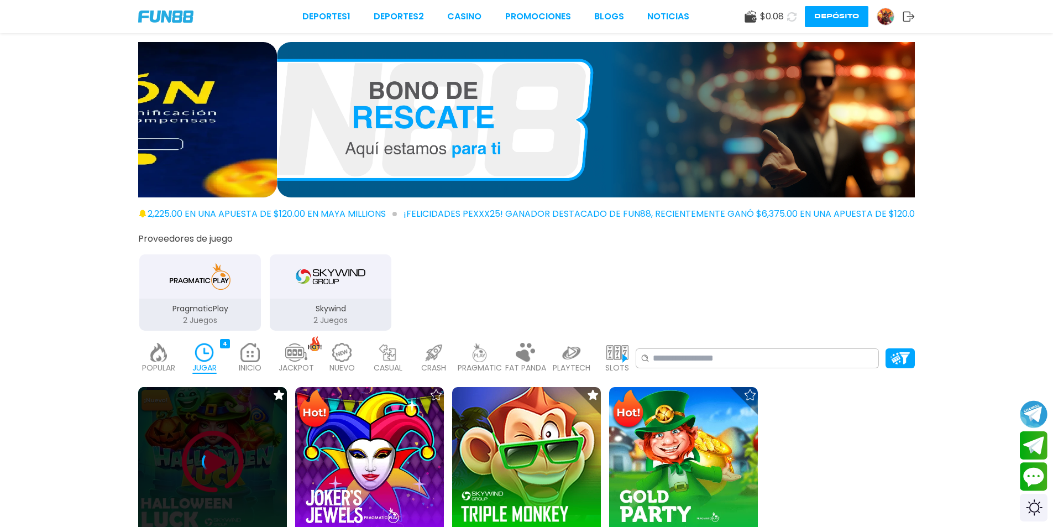
click at [222, 425] on div at bounding box center [212, 461] width 149 height 149
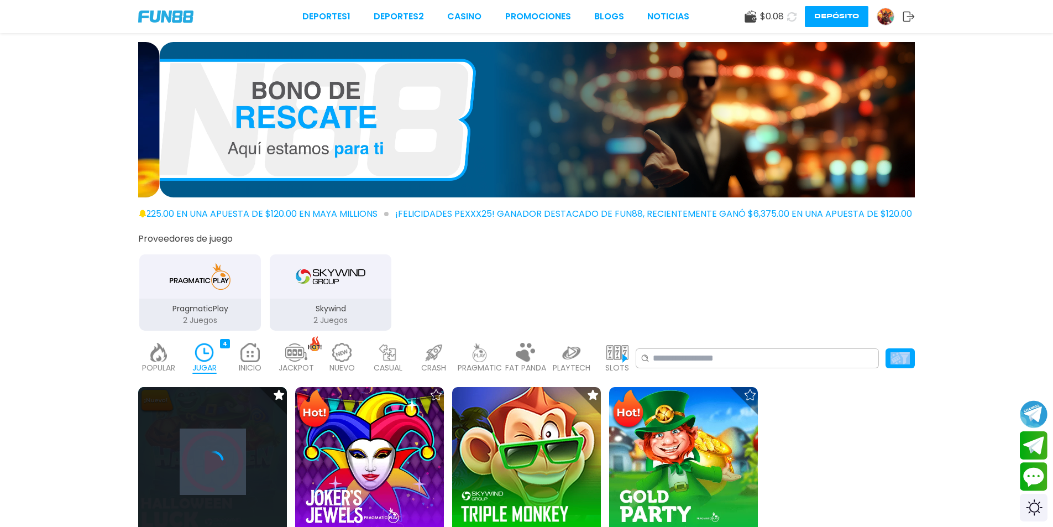
click at [223, 426] on div at bounding box center [212, 461] width 149 height 149
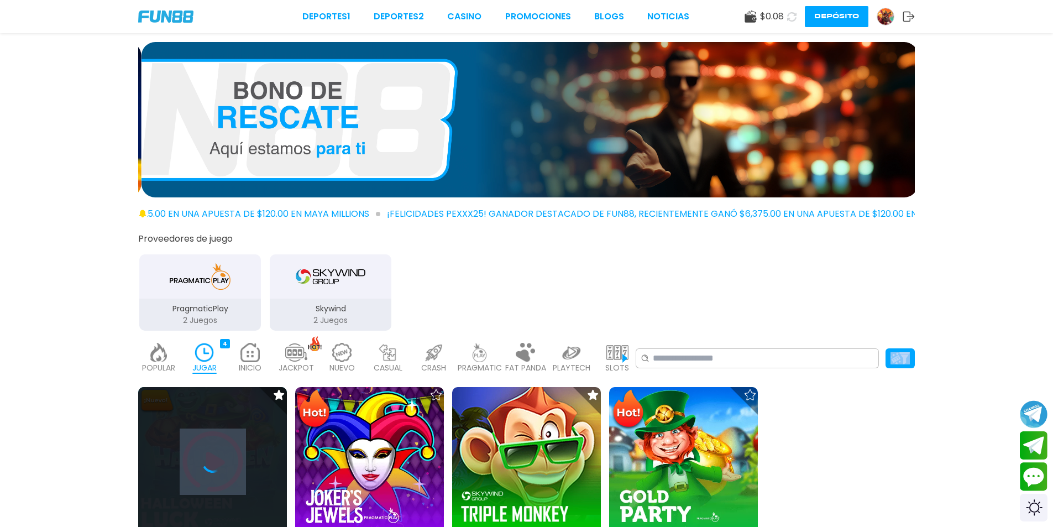
click at [224, 427] on div at bounding box center [212, 461] width 149 height 149
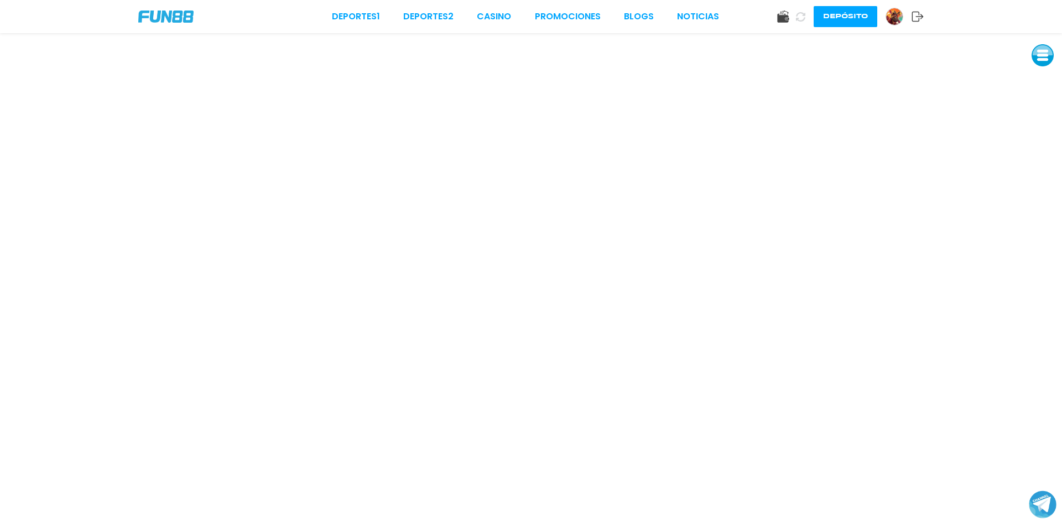
click at [914, 20] on icon at bounding box center [917, 16] width 12 height 11
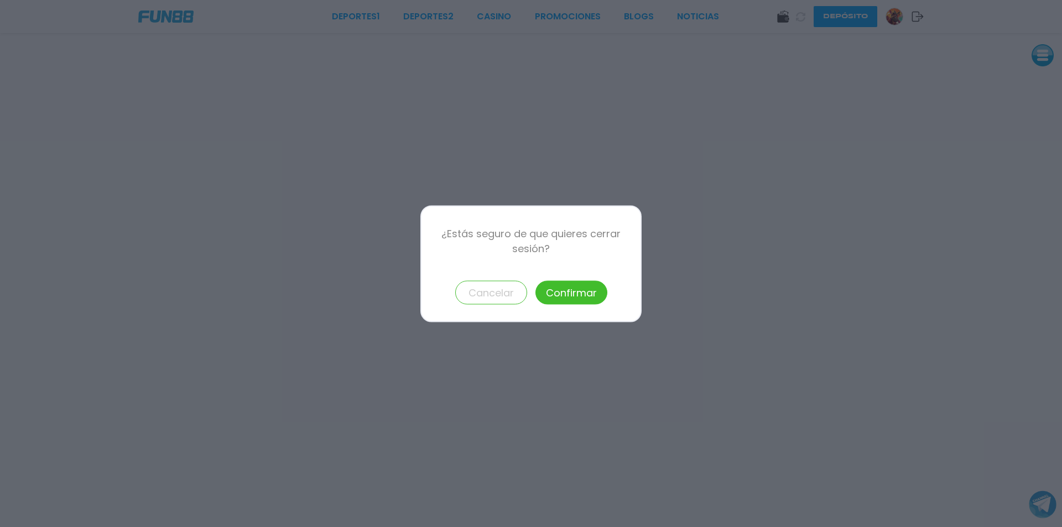
click at [558, 292] on button "Confirmar" at bounding box center [571, 292] width 72 height 24
